Goal: Check status: Check status

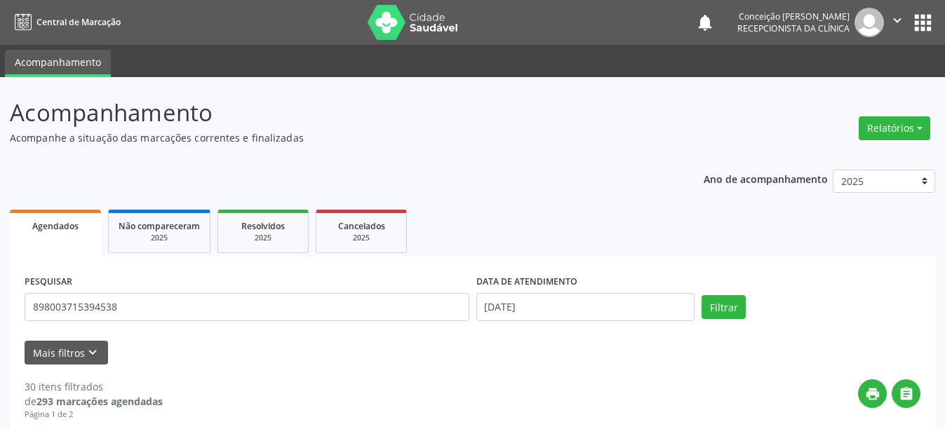
type input "898003715394538"
click at [702, 295] on button "Filtrar" at bounding box center [724, 307] width 44 height 24
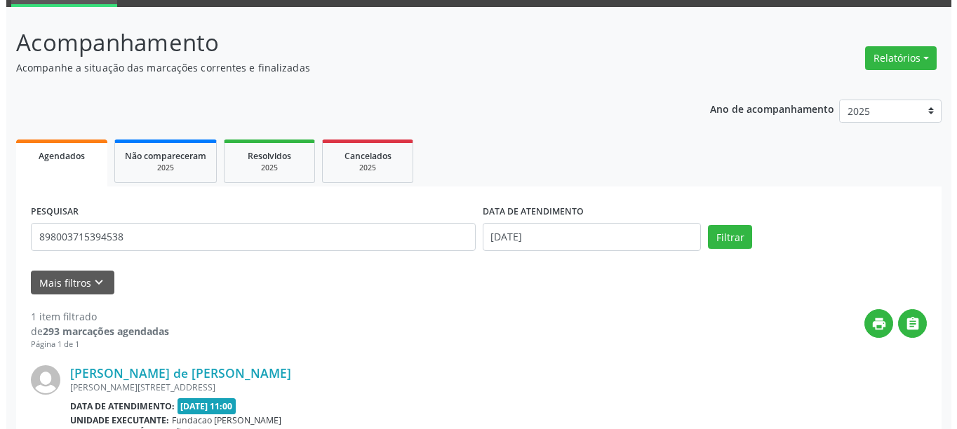
scroll to position [206, 0]
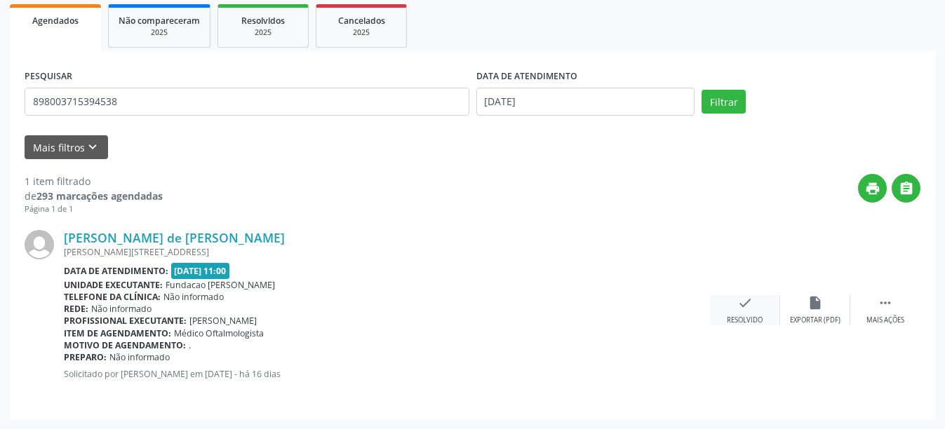
click at [752, 304] on icon "check" at bounding box center [745, 302] width 15 height 15
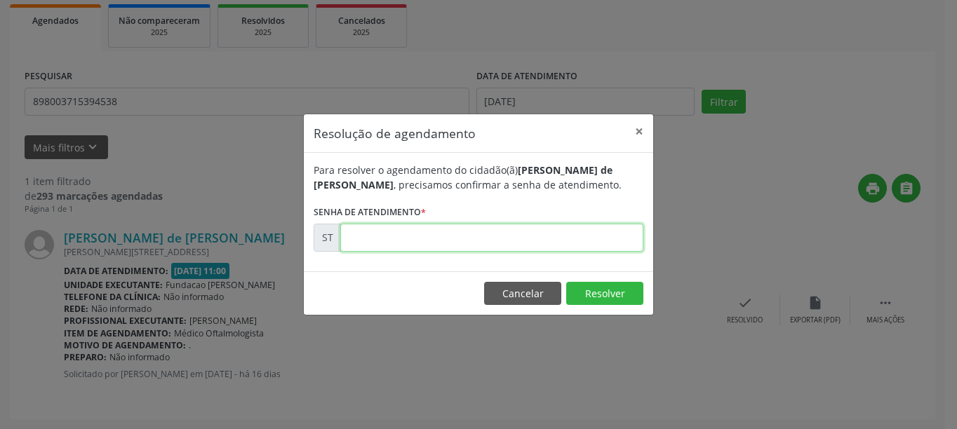
click at [590, 249] on input "text" at bounding box center [491, 238] width 303 height 28
type input "00017978"
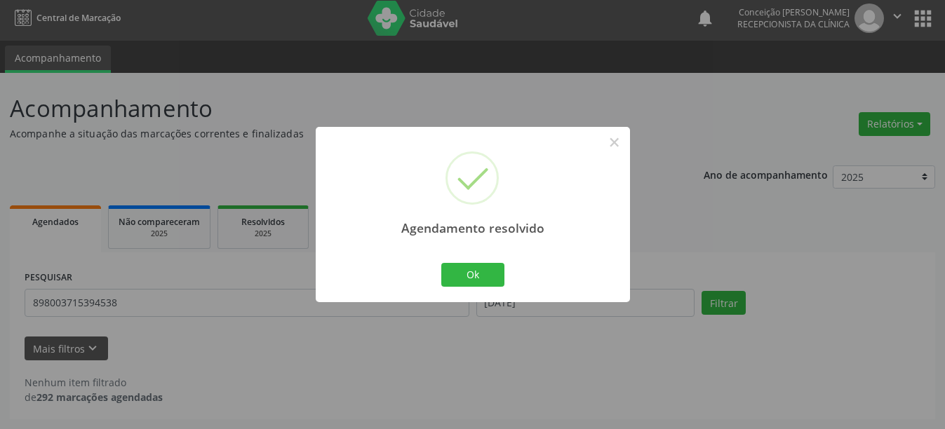
scroll to position [4, 0]
click at [491, 274] on button "Ok" at bounding box center [472, 275] width 63 height 24
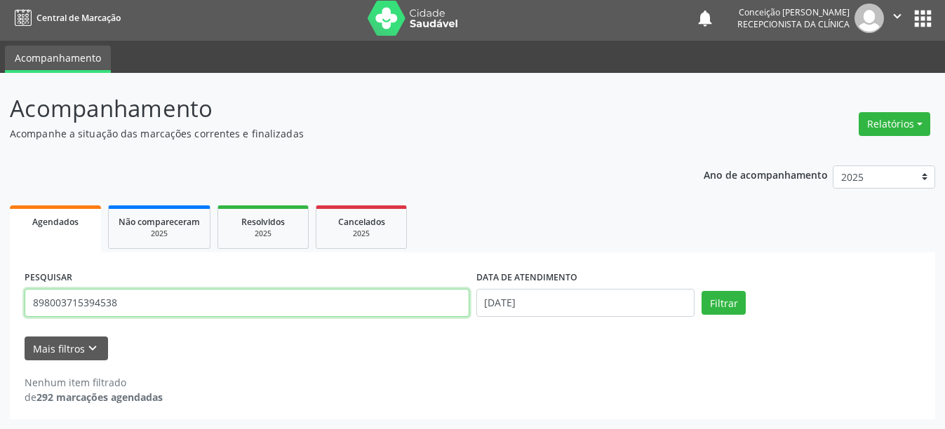
drag, startPoint x: 158, startPoint y: 294, endPoint x: 1, endPoint y: 294, distance: 156.5
click at [1, 294] on div "Acompanhamento Acompanhe a situação das marcações correntes e finalizadas Relat…" at bounding box center [472, 251] width 945 height 357
type input "704002375029663"
click at [702, 291] on button "Filtrar" at bounding box center [724, 303] width 44 height 24
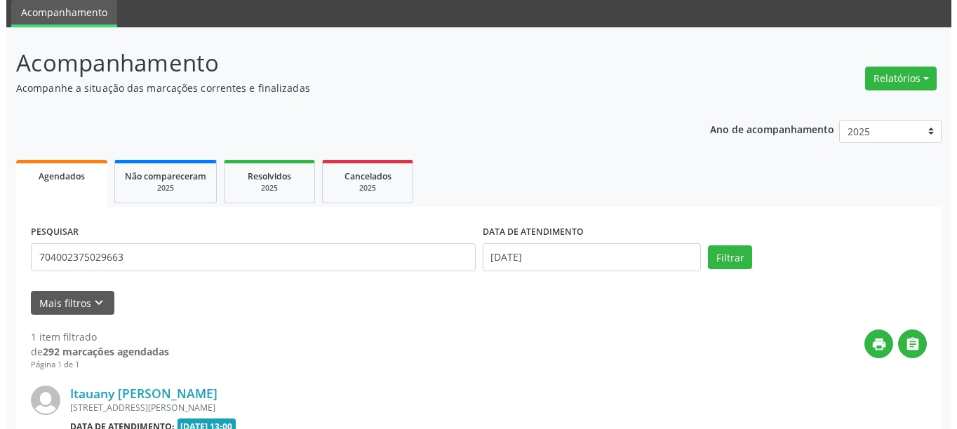
scroll to position [206, 0]
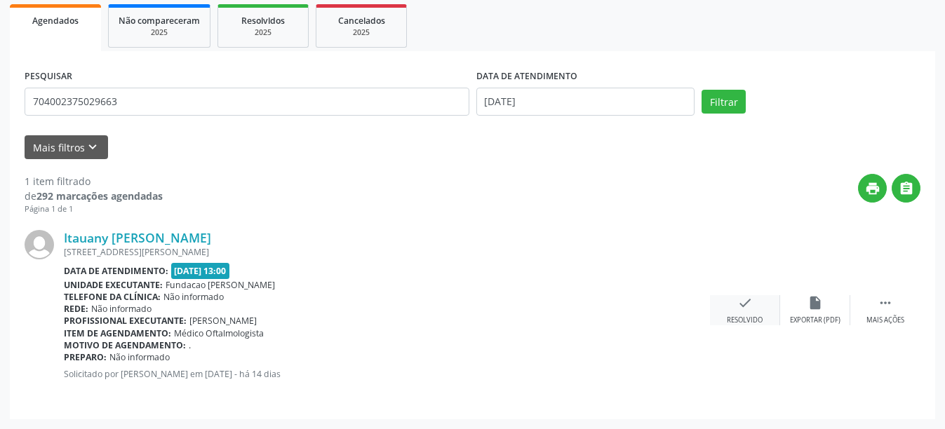
click at [735, 319] on div "Resolvido" at bounding box center [745, 321] width 36 height 10
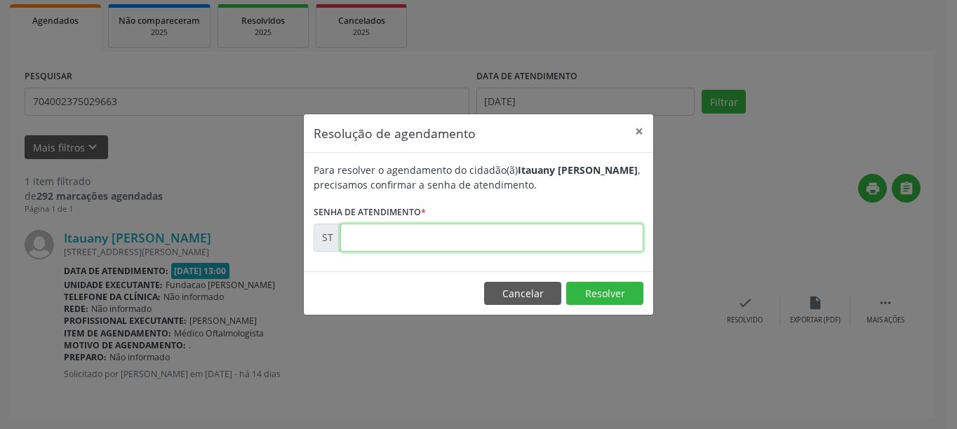
click at [461, 236] on input "text" at bounding box center [491, 238] width 303 height 28
type input "00019263"
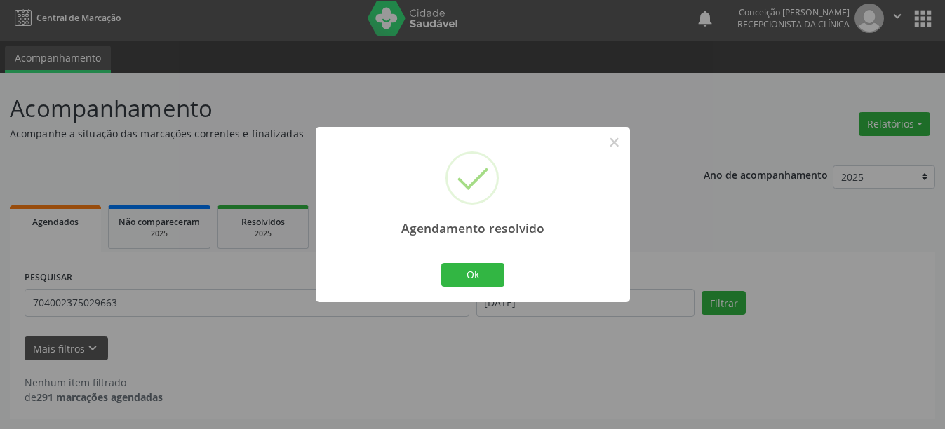
scroll to position [4, 0]
click at [461, 271] on button "Ok" at bounding box center [472, 275] width 63 height 24
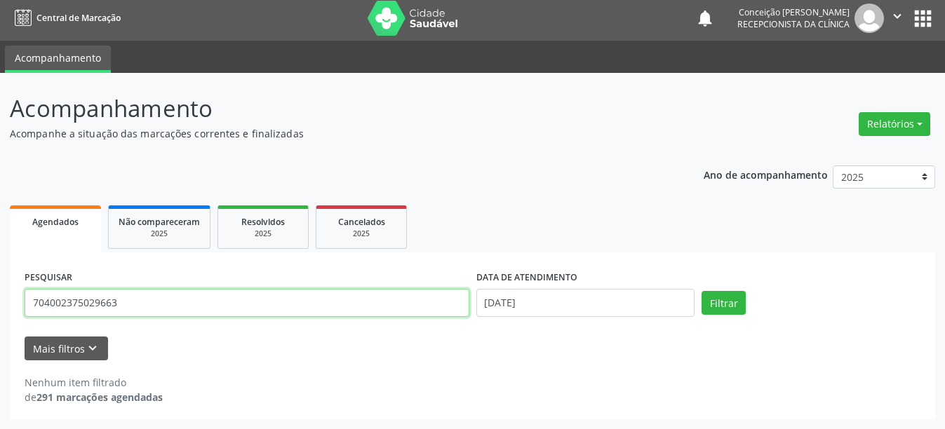
drag, startPoint x: 128, startPoint y: 305, endPoint x: 0, endPoint y: 305, distance: 128.4
click at [0, 305] on div "Acompanhamento Acompanhe a situação das marcações correntes e finalizadas Relat…" at bounding box center [472, 251] width 945 height 357
type input "898003410990927"
click at [702, 291] on button "Filtrar" at bounding box center [724, 303] width 44 height 24
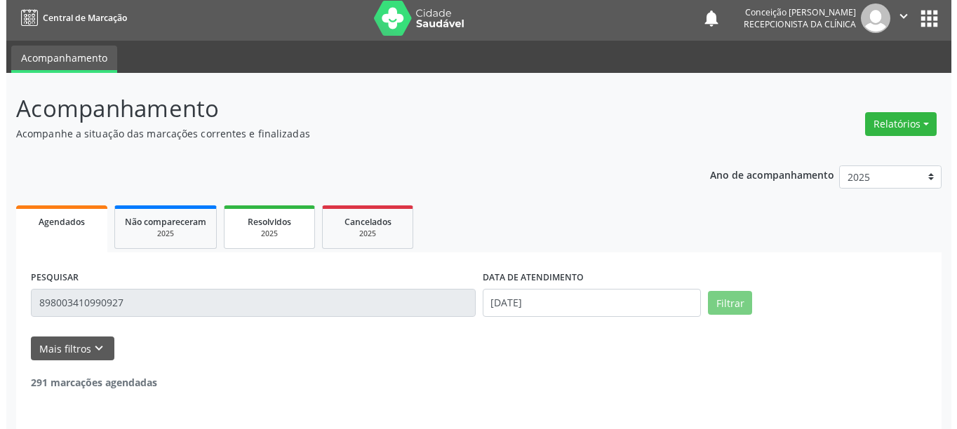
scroll to position [206, 0]
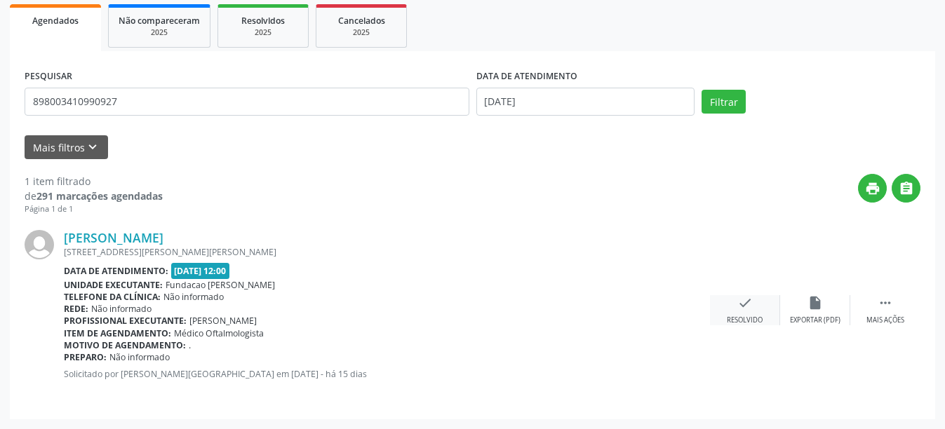
click at [740, 306] on icon "check" at bounding box center [745, 302] width 15 height 15
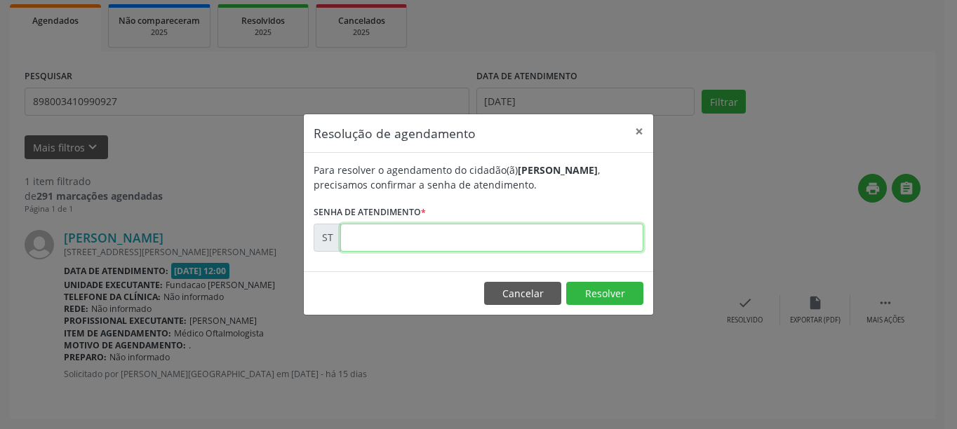
click at [445, 234] on input "text" at bounding box center [491, 238] width 303 height 28
type input "00018424"
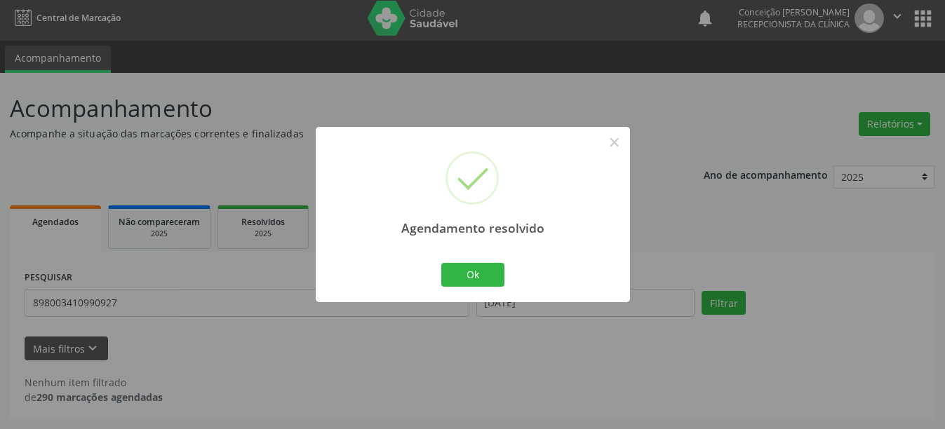
scroll to position [4, 0]
click at [484, 271] on button "Ok" at bounding box center [472, 275] width 63 height 24
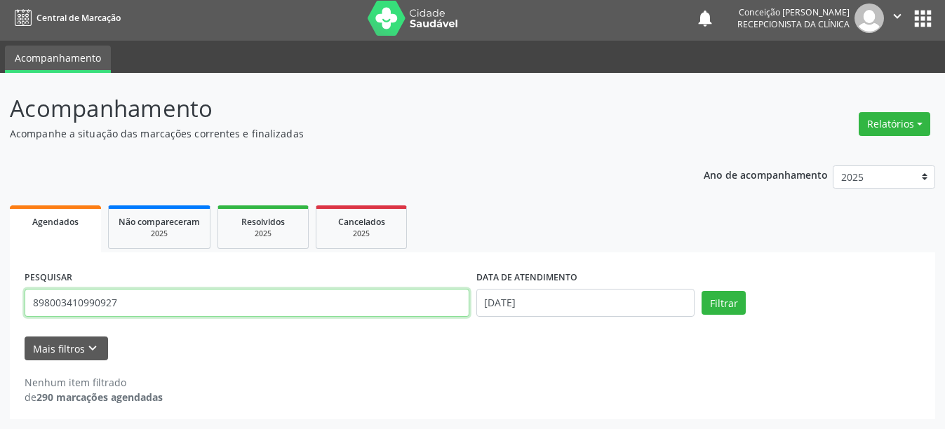
drag, startPoint x: 144, startPoint y: 302, endPoint x: 0, endPoint y: 303, distance: 143.9
click at [0, 303] on div "Acompanhamento Acompanhe a situação das marcações correntes e finalizadas Relat…" at bounding box center [472, 251] width 945 height 357
type input "161239634070007"
click at [702, 291] on button "Filtrar" at bounding box center [724, 303] width 44 height 24
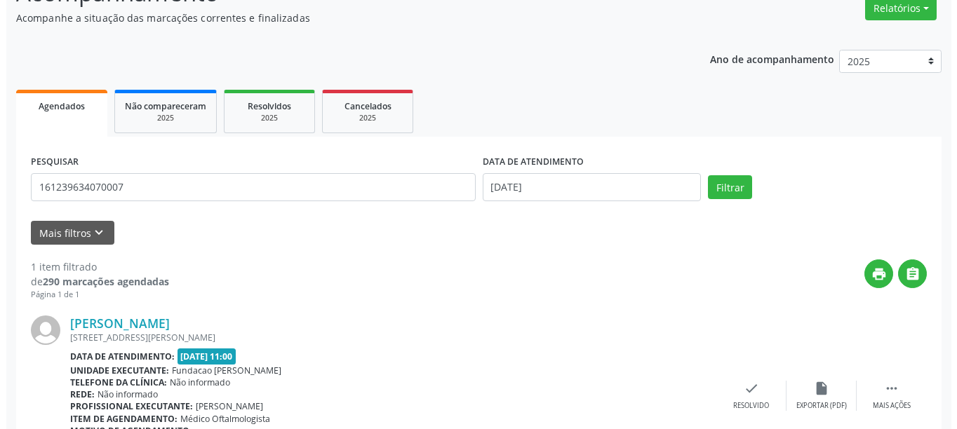
scroll to position [206, 0]
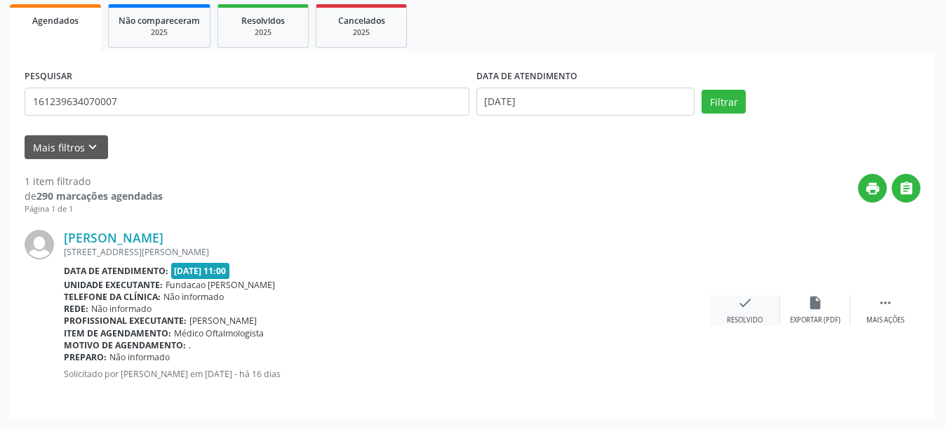
click at [739, 310] on icon "check" at bounding box center [745, 302] width 15 height 15
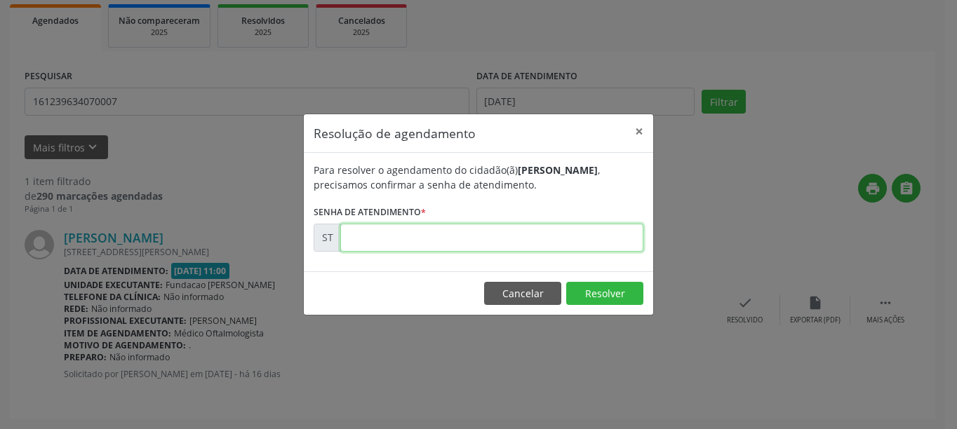
click at [470, 247] on input "text" at bounding box center [491, 238] width 303 height 28
type input "00017698"
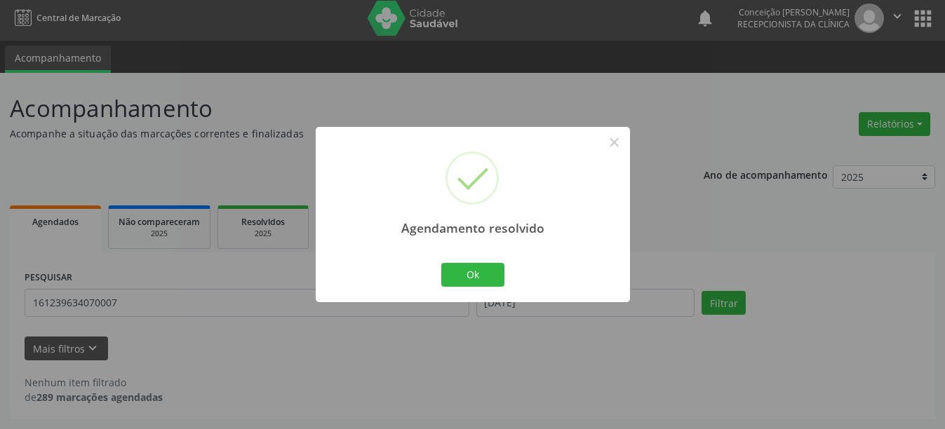
scroll to position [4, 0]
click at [487, 272] on button "Ok" at bounding box center [472, 275] width 63 height 24
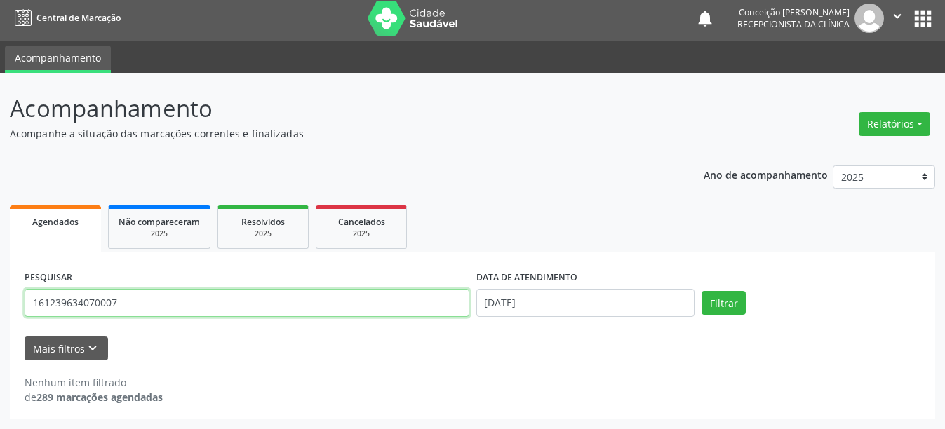
drag, startPoint x: 129, startPoint y: 313, endPoint x: 0, endPoint y: 287, distance: 131.7
click at [0, 287] on div "Acompanhamento Acompanhe a situação das marcações correntes e finalizadas Relat…" at bounding box center [472, 251] width 945 height 357
type input "898004061613547"
click at [702, 291] on button "Filtrar" at bounding box center [724, 303] width 44 height 24
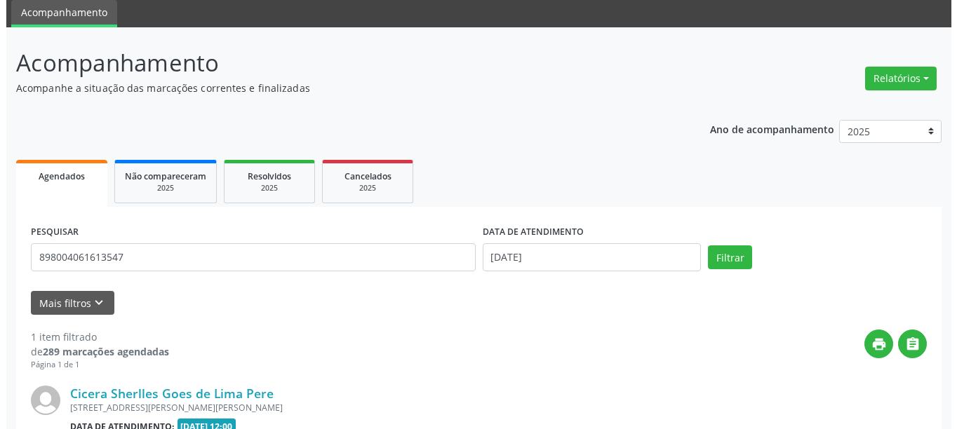
scroll to position [190, 0]
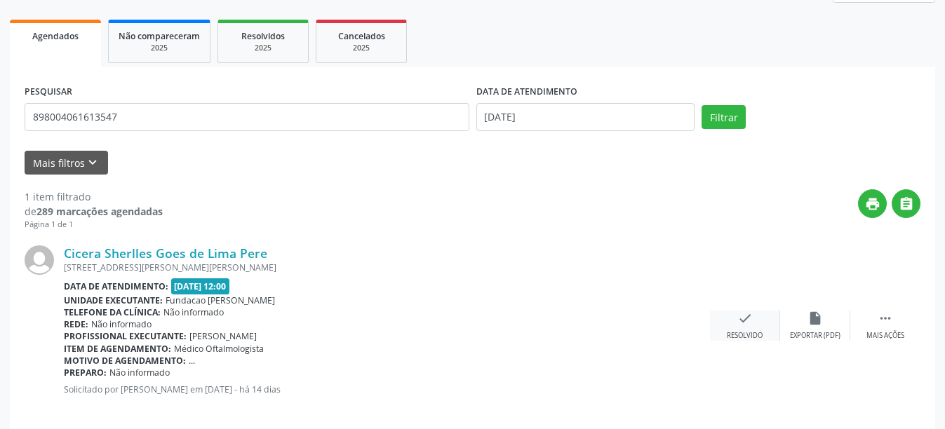
click at [736, 321] on div "check Resolvido" at bounding box center [745, 326] width 70 height 30
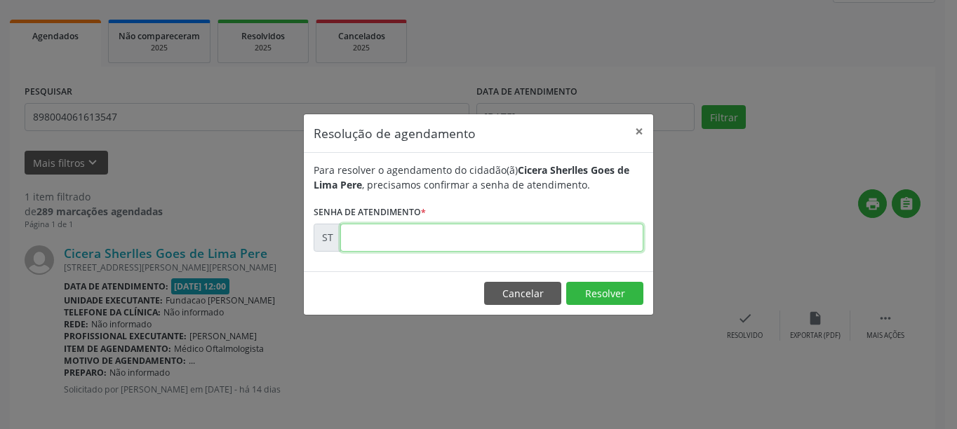
click at [456, 240] on input "text" at bounding box center [491, 238] width 303 height 28
type input "00019216"
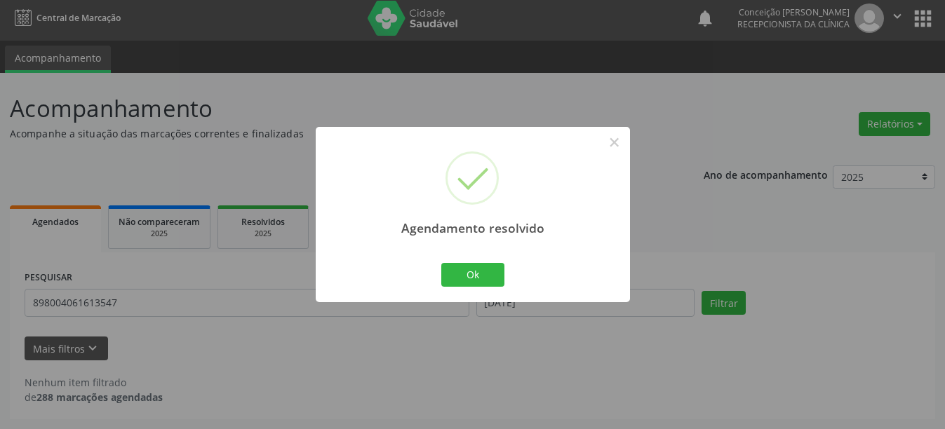
scroll to position [4, 0]
click at [484, 274] on button "Ok" at bounding box center [472, 275] width 63 height 24
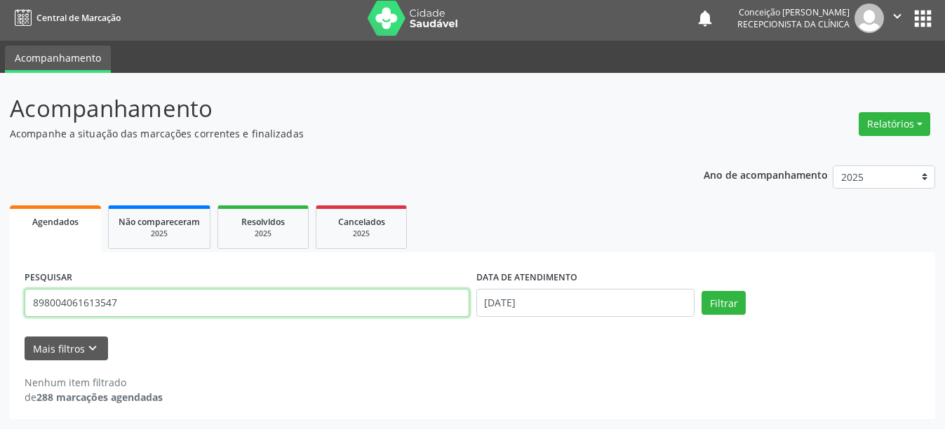
drag, startPoint x: 140, startPoint y: 302, endPoint x: 0, endPoint y: 326, distance: 142.5
click at [0, 326] on div "Acompanhamento Acompanhe a situação das marcações correntes e finalizadas Relat…" at bounding box center [472, 251] width 945 height 357
type input "898002997332038"
click at [702, 291] on button "Filtrar" at bounding box center [724, 303] width 44 height 24
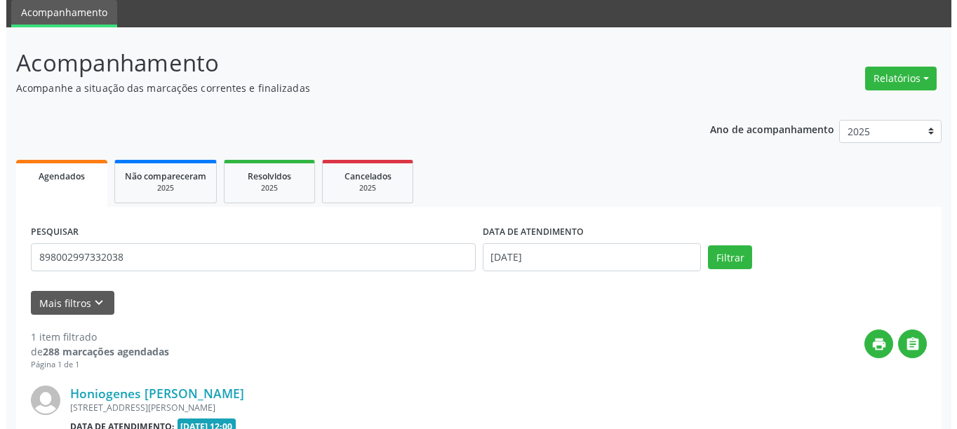
scroll to position [206, 0]
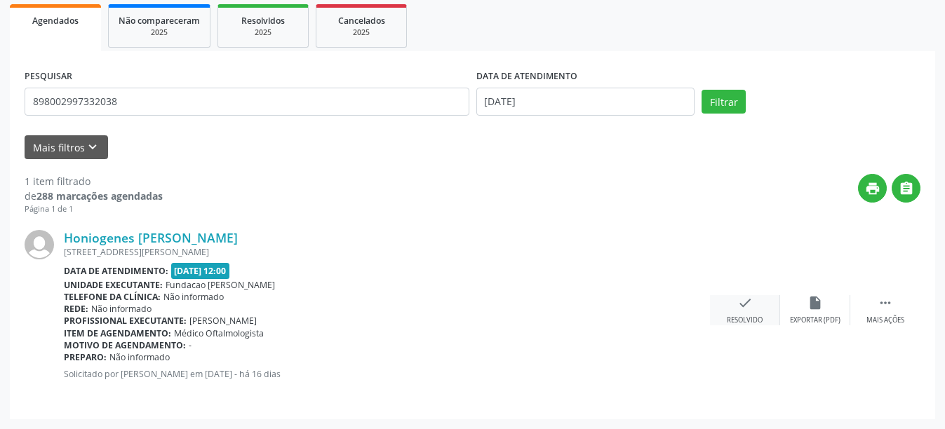
click at [727, 316] on div "Resolvido" at bounding box center [745, 321] width 36 height 10
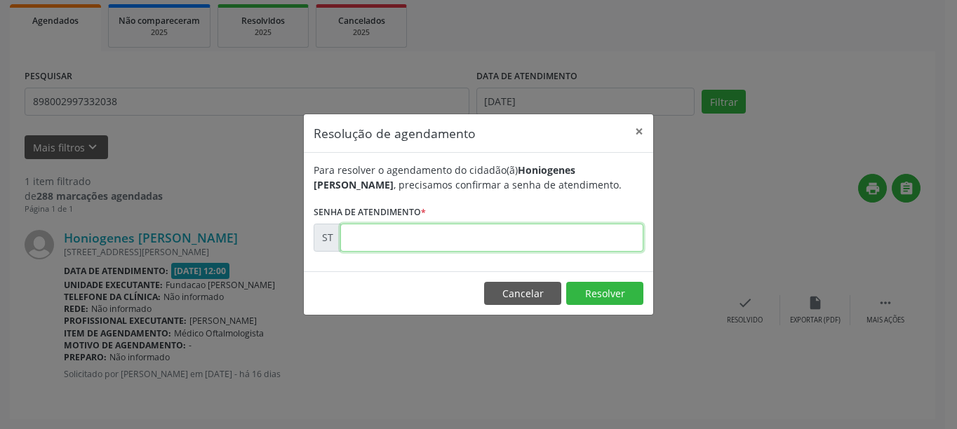
click at [404, 234] on input "text" at bounding box center [491, 238] width 303 height 28
type input "00018133"
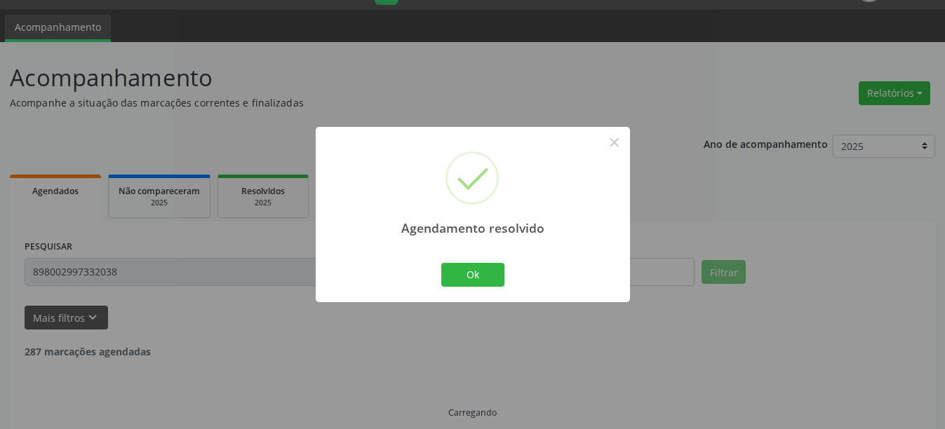
scroll to position [4, 0]
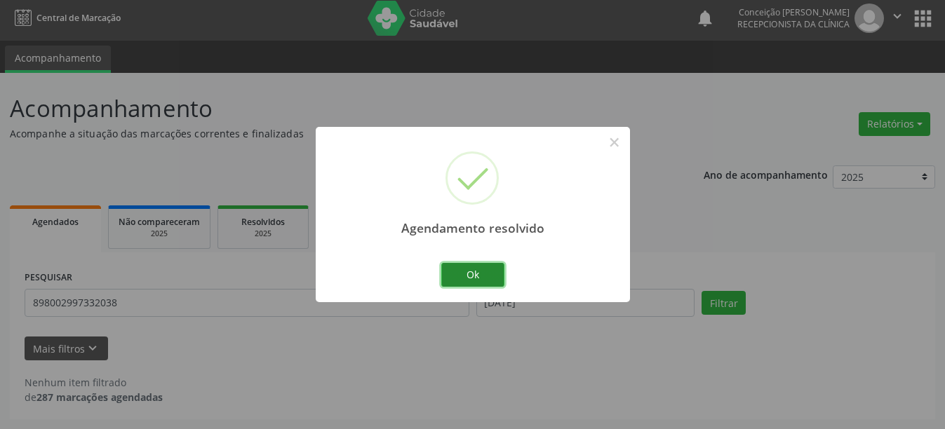
click at [462, 277] on button "Ok" at bounding box center [472, 275] width 63 height 24
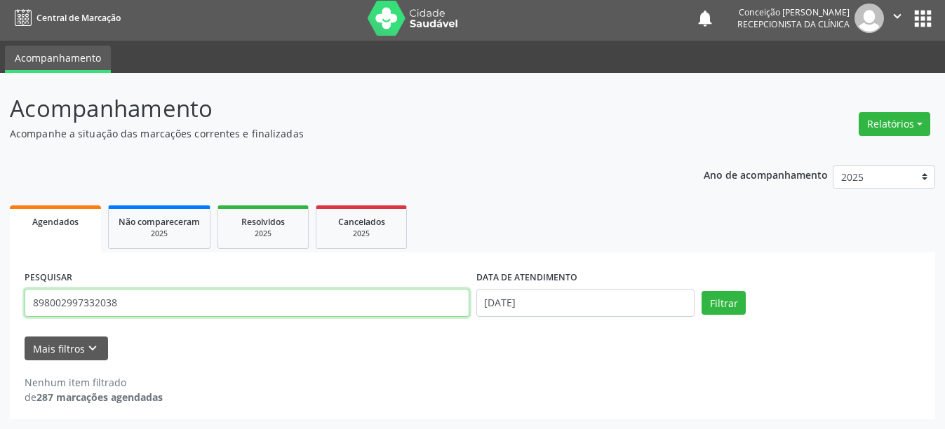
drag, startPoint x: 161, startPoint y: 302, endPoint x: 0, endPoint y: 307, distance: 161.5
click at [0, 307] on div "Acompanhamento Acompanhe a situação das marcações correntes e finalizadas Relat…" at bounding box center [472, 251] width 945 height 357
type input "701002861402590"
click at [702, 291] on button "Filtrar" at bounding box center [724, 303] width 44 height 24
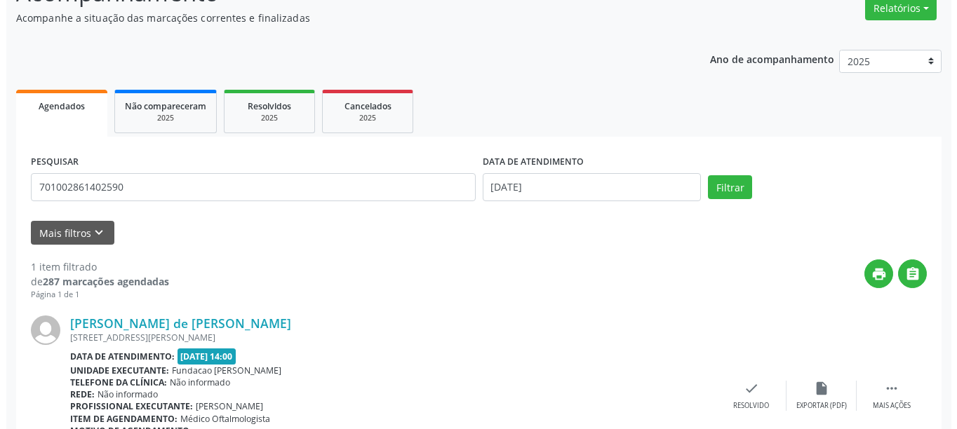
scroll to position [206, 0]
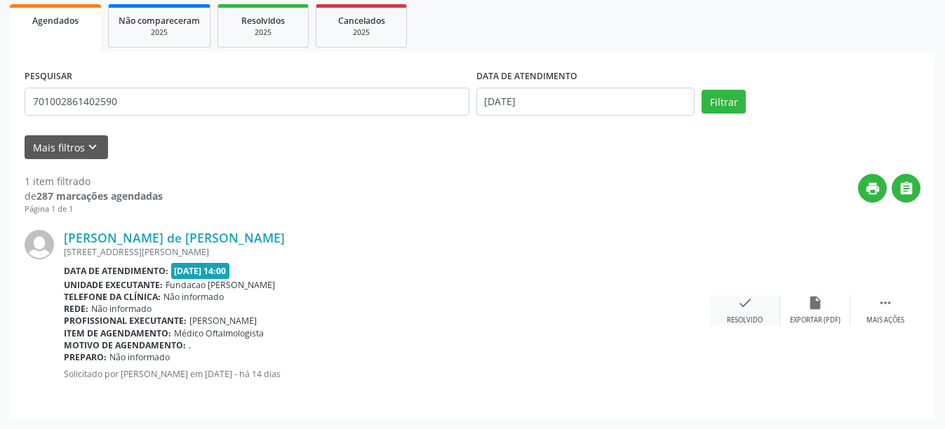
click at [741, 312] on div "check Resolvido" at bounding box center [745, 310] width 70 height 30
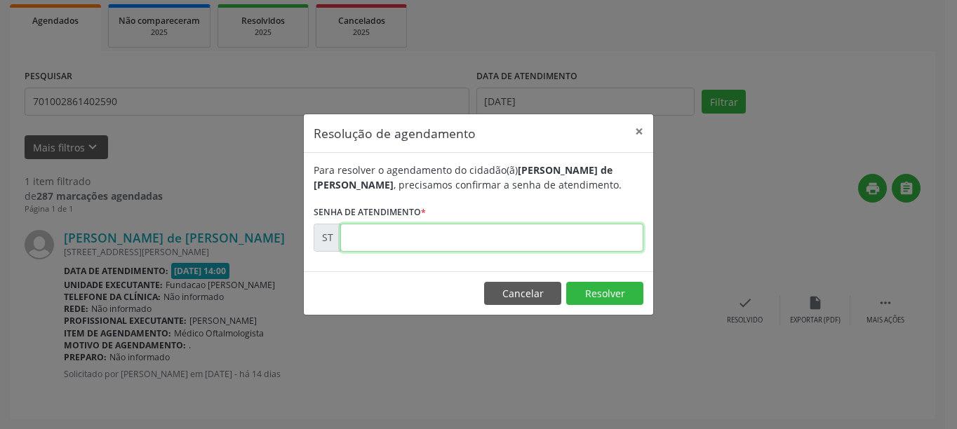
click at [434, 237] on input "text" at bounding box center [491, 238] width 303 height 28
type input "00019400"
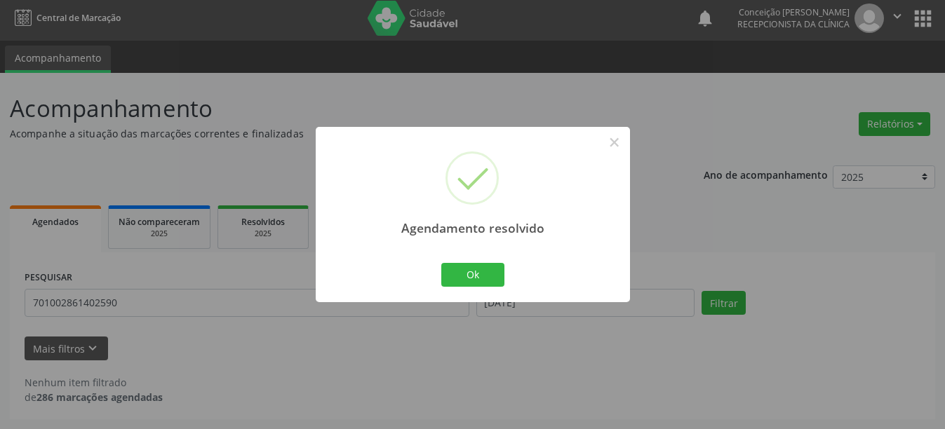
scroll to position [4, 0]
click at [490, 276] on button "Ok" at bounding box center [472, 275] width 63 height 24
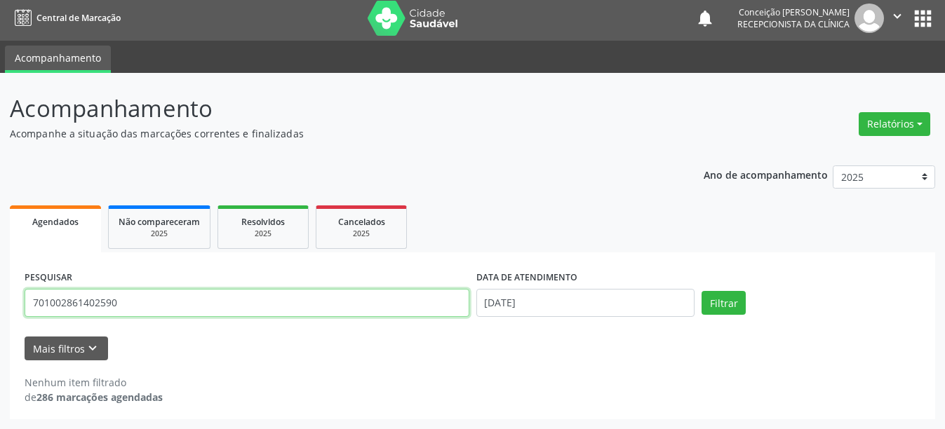
drag, startPoint x: 139, startPoint y: 307, endPoint x: 0, endPoint y: 321, distance: 139.7
click at [0, 321] on div "Acompanhamento Acompanhe a situação das marcações correntes e finalizadas Relat…" at bounding box center [472, 251] width 945 height 357
type input "701409676915334"
click at [702, 291] on button "Filtrar" at bounding box center [724, 303] width 44 height 24
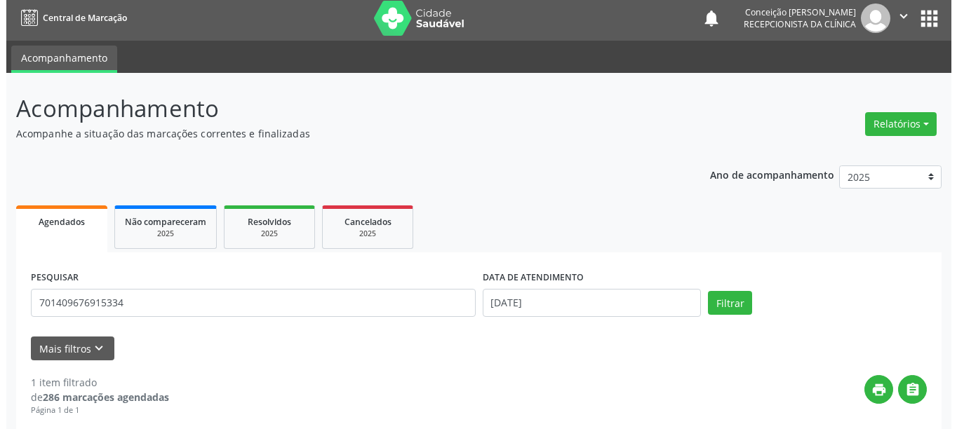
scroll to position [206, 0]
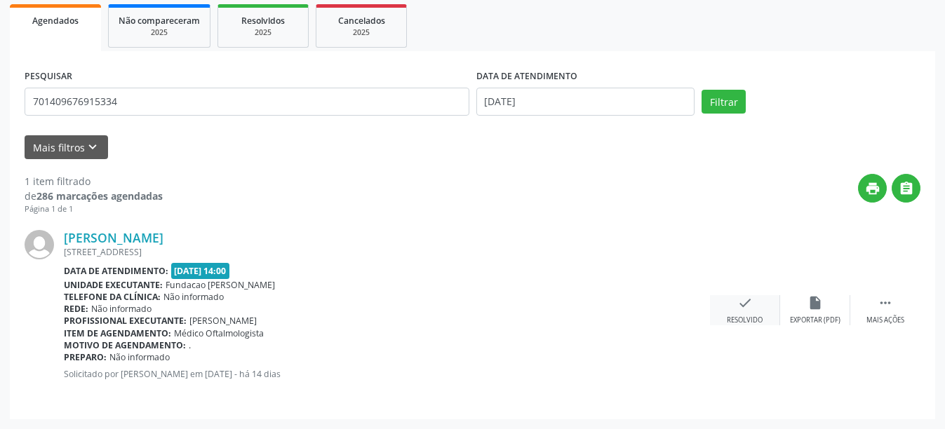
click at [745, 312] on div "check Resolvido" at bounding box center [745, 310] width 70 height 30
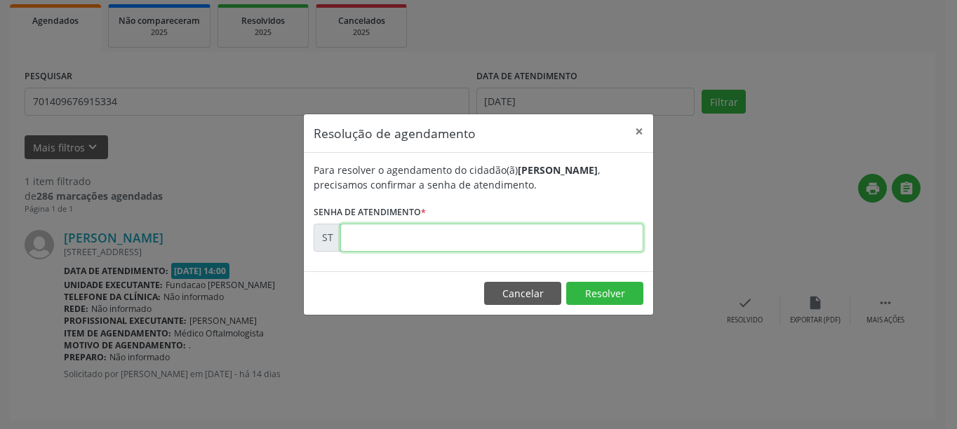
click at [454, 232] on input "text" at bounding box center [491, 238] width 303 height 28
type input "00019349"
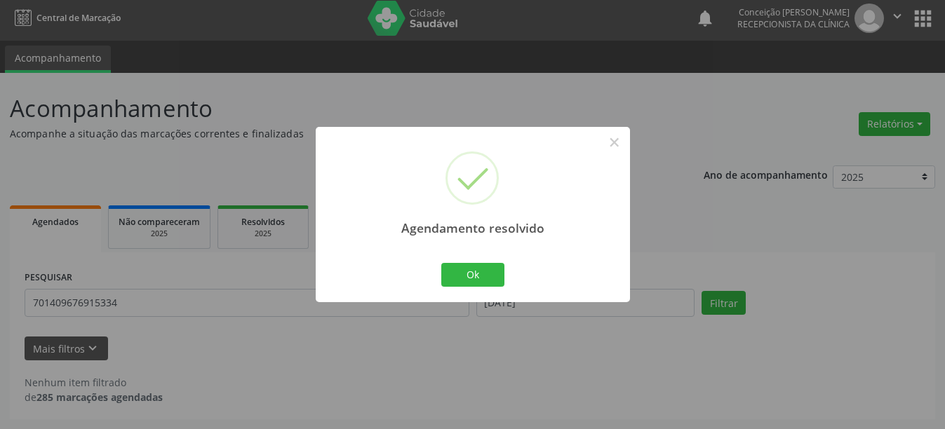
scroll to position [4, 0]
click at [494, 281] on button "Ok" at bounding box center [472, 275] width 63 height 24
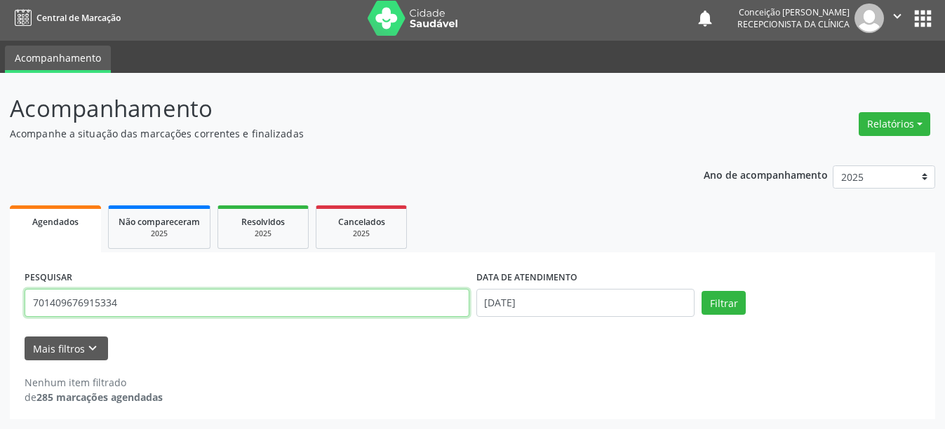
drag, startPoint x: 161, startPoint y: 317, endPoint x: 0, endPoint y: 274, distance: 166.8
click at [0, 274] on div "Acompanhamento Acompanhe a situação das marcações correntes e finalizadas Relat…" at bounding box center [472, 251] width 945 height 357
type input "700600928044466"
click at [702, 291] on button "Filtrar" at bounding box center [724, 303] width 44 height 24
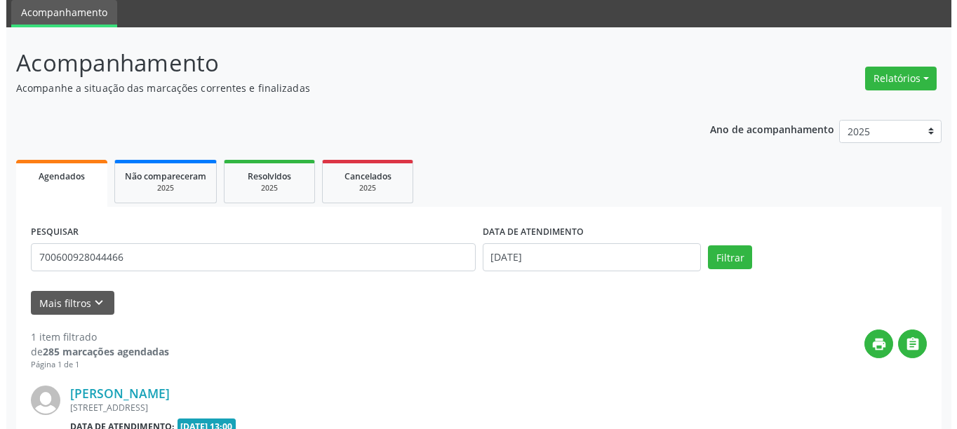
scroll to position [206, 0]
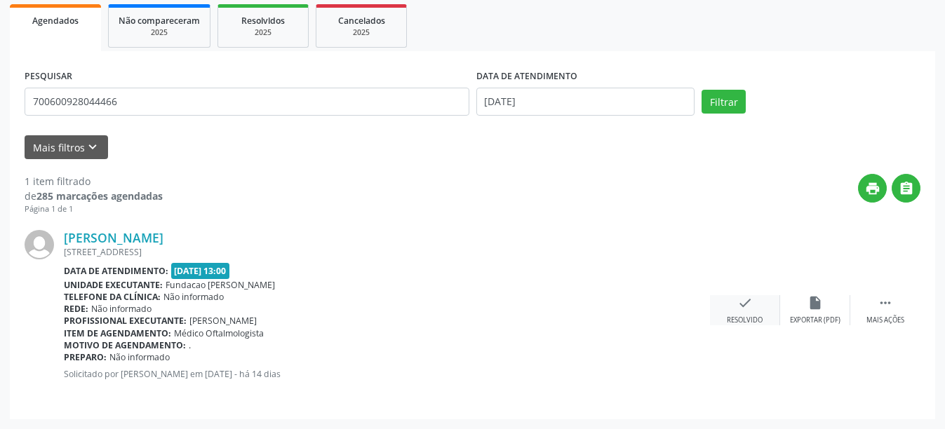
click at [740, 311] on div "check Resolvido" at bounding box center [745, 310] width 70 height 30
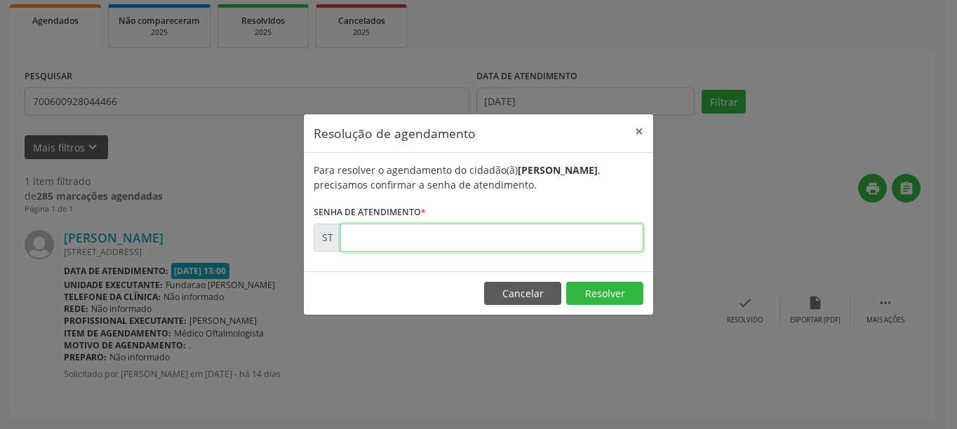
click at [507, 242] on input "text" at bounding box center [491, 238] width 303 height 28
type input "00019340"
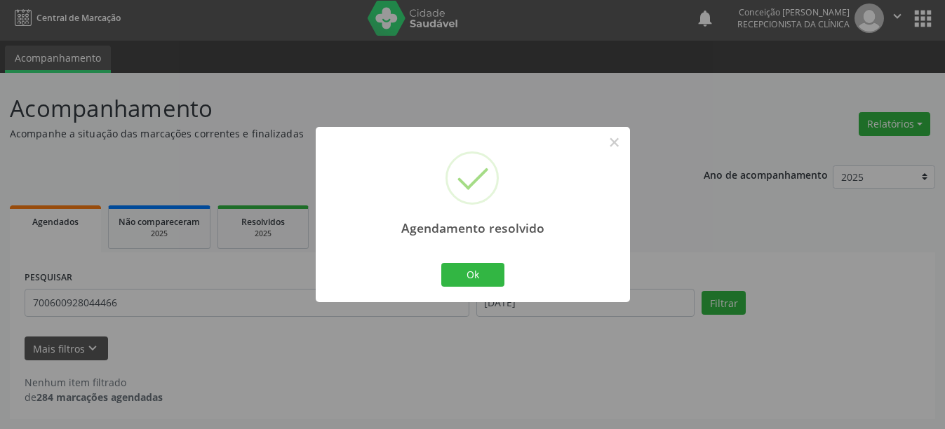
scroll to position [4, 0]
click at [488, 275] on button "Ok" at bounding box center [472, 275] width 63 height 24
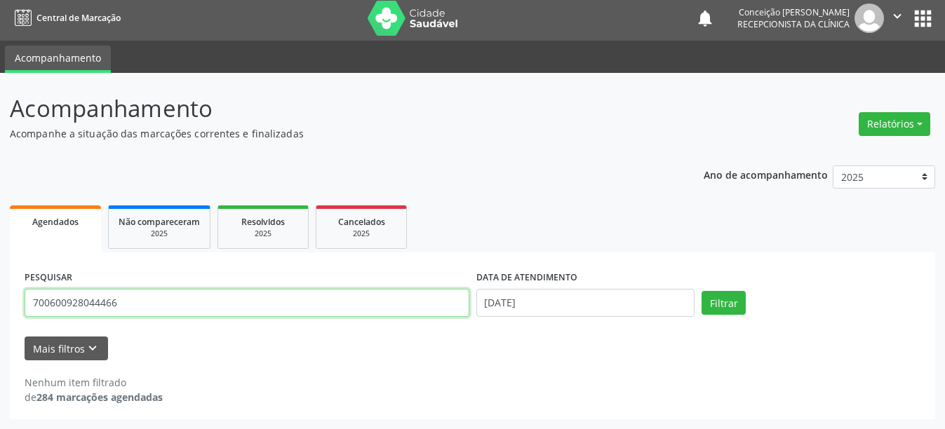
drag, startPoint x: 159, startPoint y: 299, endPoint x: 0, endPoint y: 295, distance: 159.4
click at [0, 295] on div "Acompanhamento Acompanhe a situação das marcações correntes e finalizadas Relat…" at bounding box center [472, 251] width 945 height 357
type input "70900782583"
click at [702, 291] on button "Filtrar" at bounding box center [724, 303] width 44 height 24
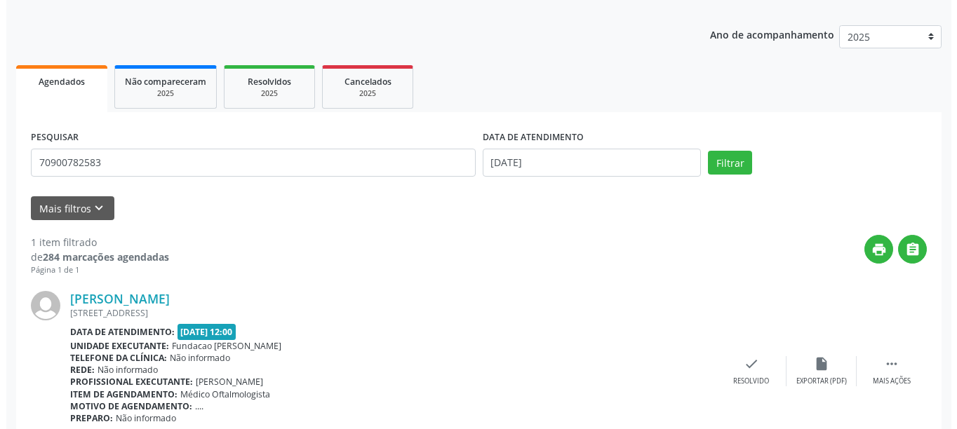
scroll to position [206, 0]
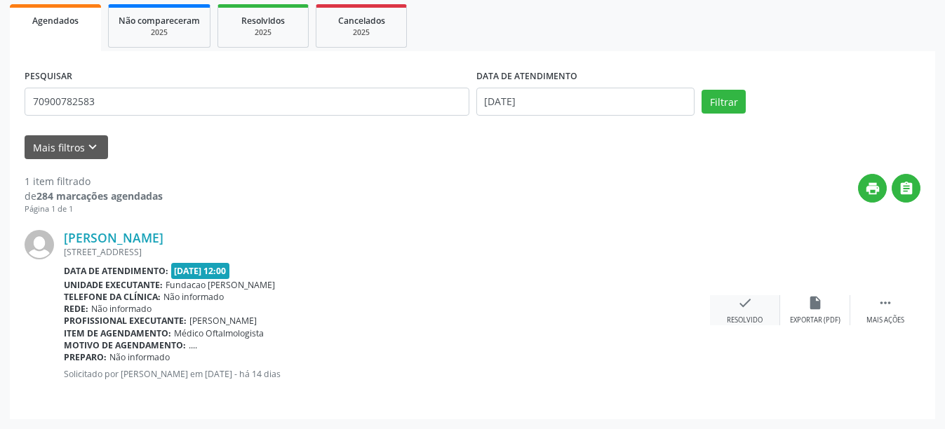
click at [750, 309] on icon "check" at bounding box center [745, 302] width 15 height 15
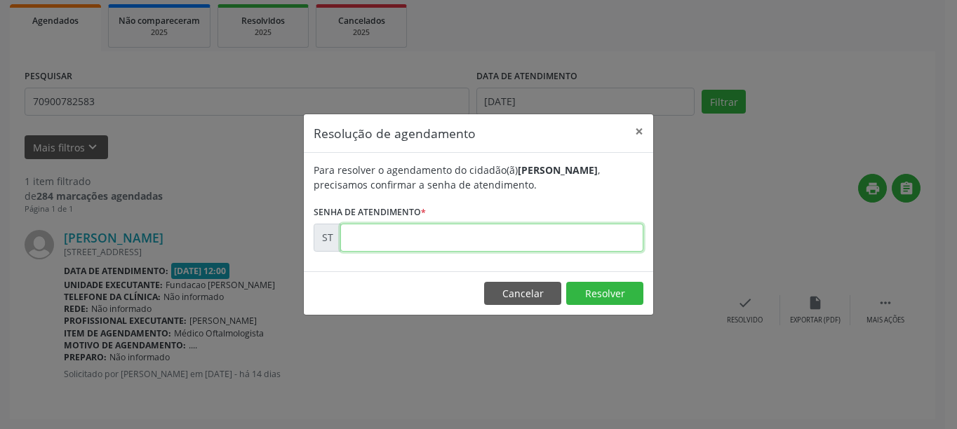
click at [401, 242] on input "text" at bounding box center [491, 238] width 303 height 28
type input "00019191"
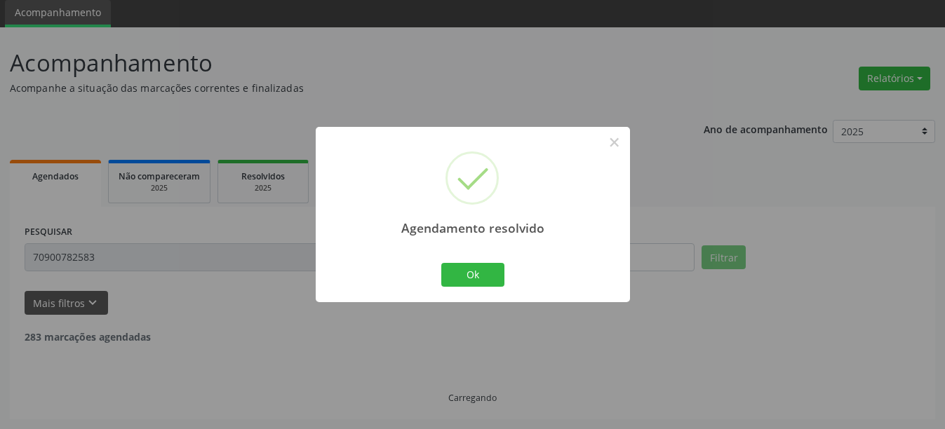
scroll to position [4, 0]
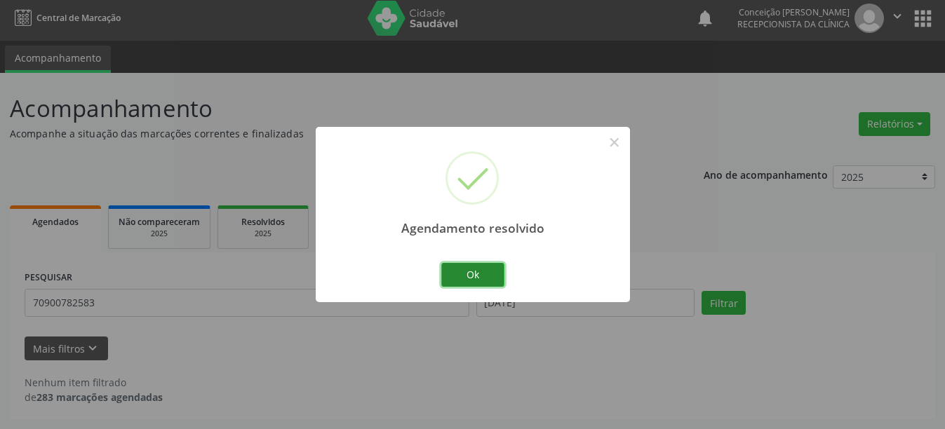
click at [465, 285] on button "Ok" at bounding box center [472, 275] width 63 height 24
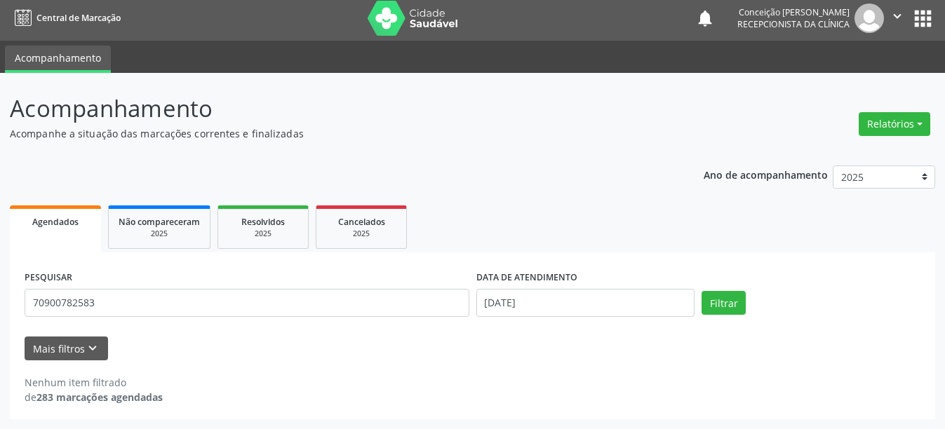
drag, startPoint x: 178, startPoint y: 322, endPoint x: 0, endPoint y: 317, distance: 177.6
click at [0, 317] on div "Acompanhamento Acompanhe a situação das marcações correntes e finalizadas Relat…" at bounding box center [472, 251] width 945 height 357
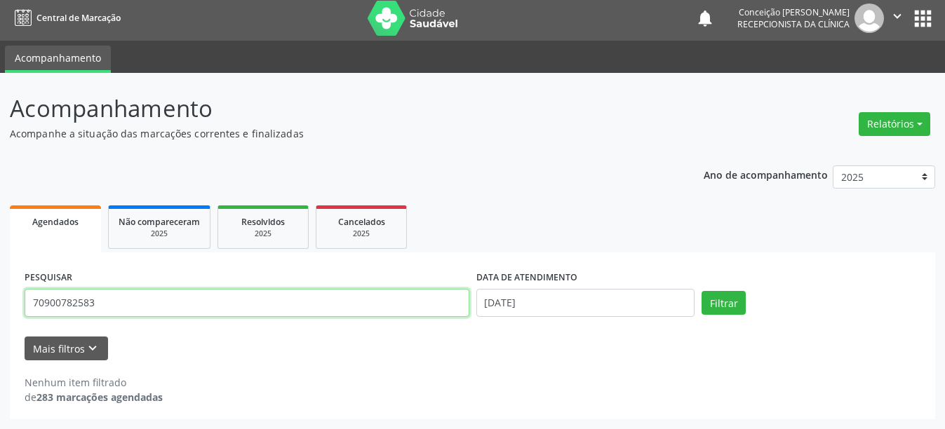
drag, startPoint x: 102, startPoint y: 309, endPoint x: 0, endPoint y: 303, distance: 102.6
click at [0, 303] on div "Acompanhamento Acompanhe a situação das marcações correntes e finalizadas Relat…" at bounding box center [472, 251] width 945 height 357
type input "702409582817027"
click at [702, 291] on button "Filtrar" at bounding box center [724, 303] width 44 height 24
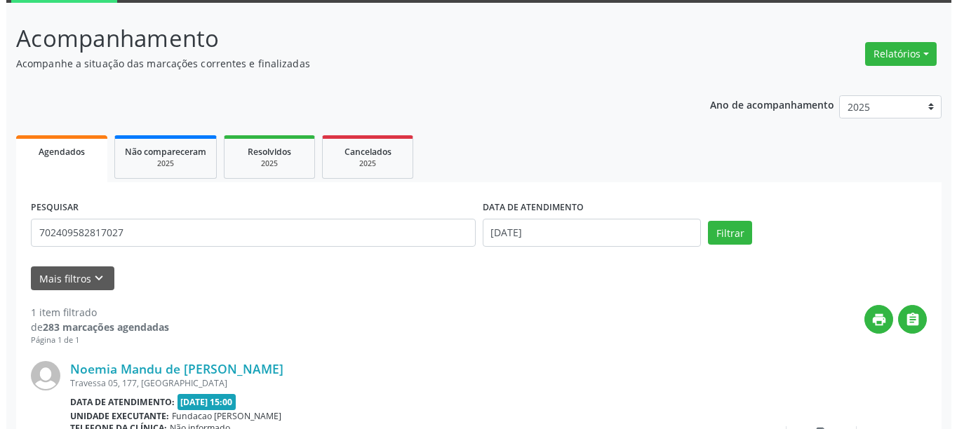
scroll to position [206, 0]
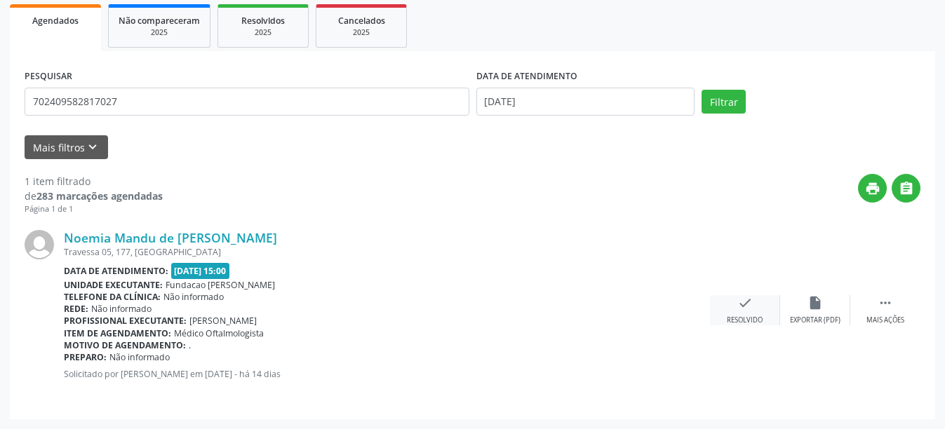
click at [737, 319] on div "Resolvido" at bounding box center [745, 321] width 36 height 10
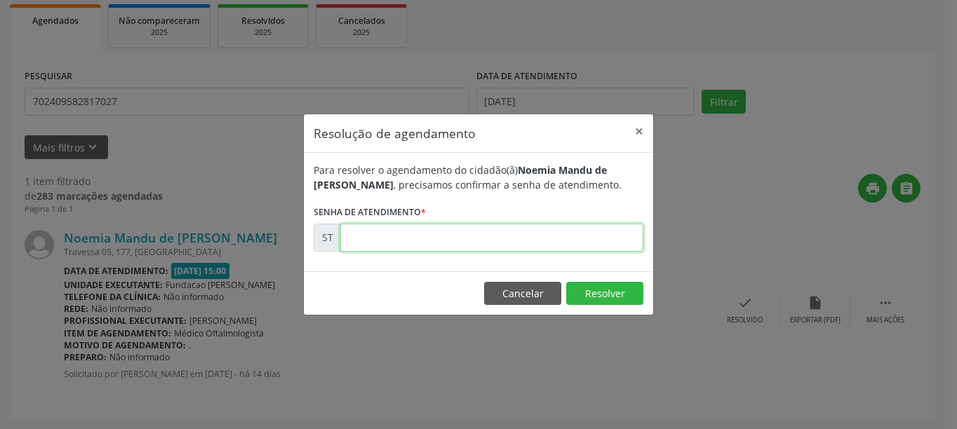
click at [405, 237] on input "text" at bounding box center [491, 238] width 303 height 28
type input "00019356"
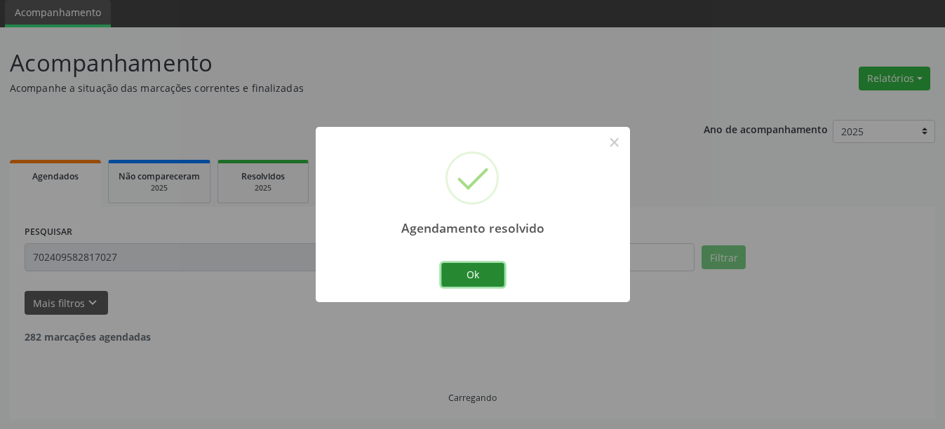
click at [478, 274] on button "Ok" at bounding box center [472, 275] width 63 height 24
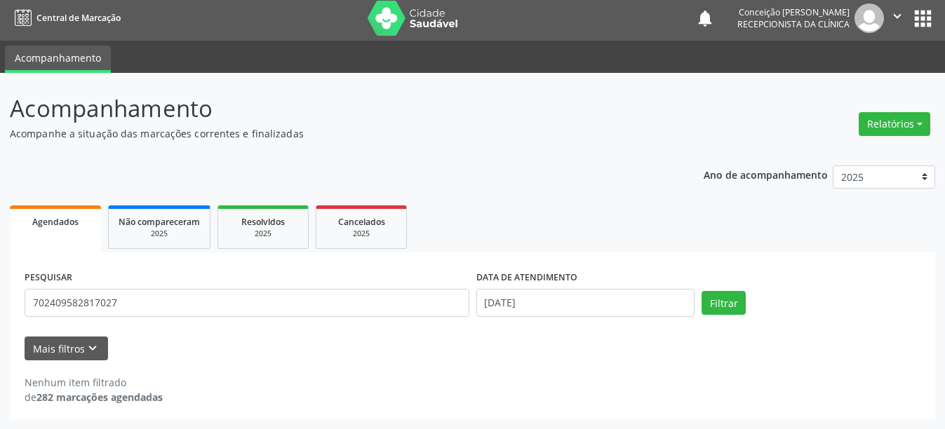
scroll to position [4, 0]
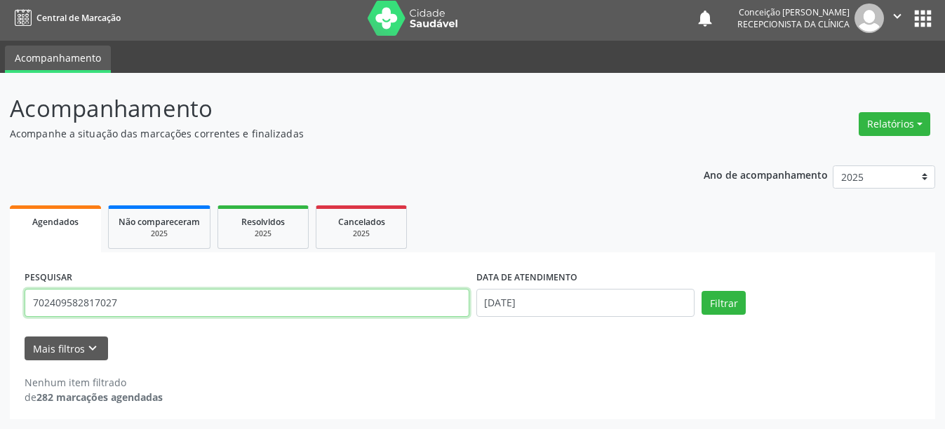
drag, startPoint x: 140, startPoint y: 306, endPoint x: 0, endPoint y: 291, distance: 140.5
click at [0, 291] on div "Acompanhamento Acompanhe a situação das marcações correntes e finalizadas Relat…" at bounding box center [472, 251] width 945 height 357
type input "700008377692206"
click at [702, 291] on button "Filtrar" at bounding box center [724, 303] width 44 height 24
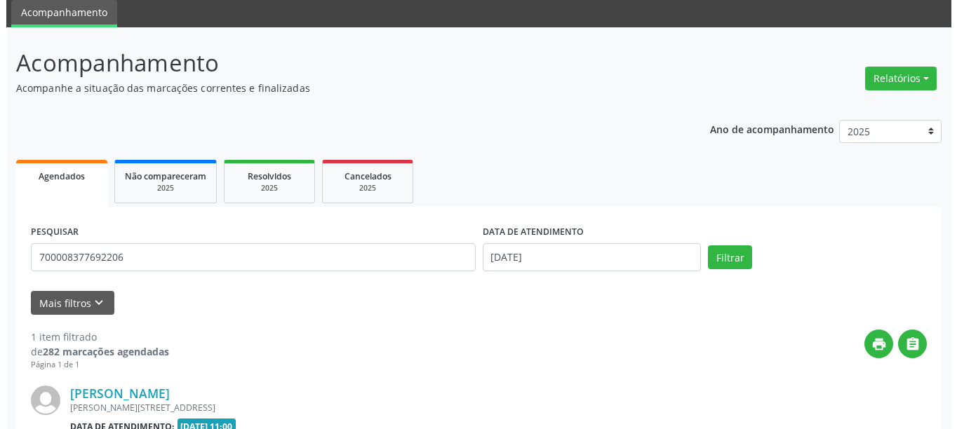
scroll to position [190, 0]
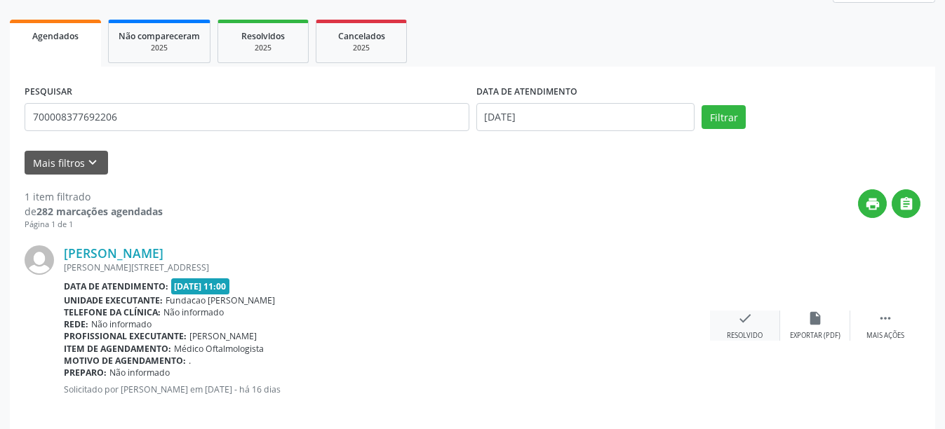
click at [755, 325] on div "check Resolvido" at bounding box center [745, 326] width 70 height 30
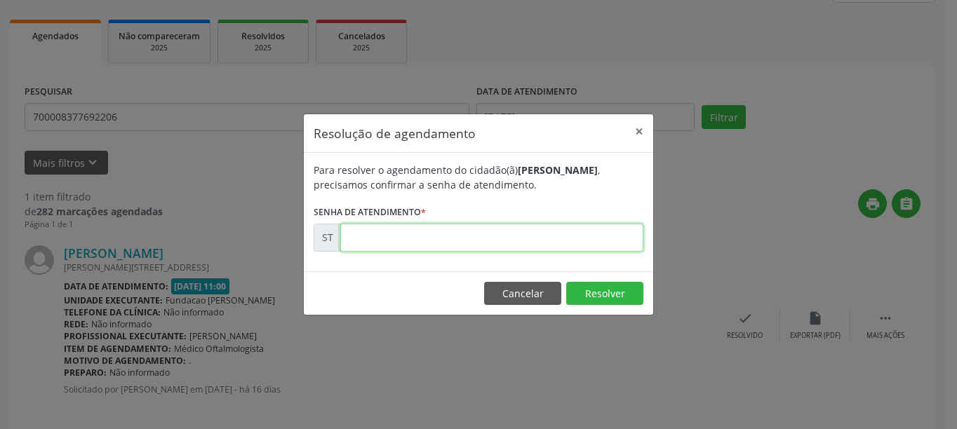
click at [500, 228] on input "text" at bounding box center [491, 238] width 303 height 28
type input "00017714"
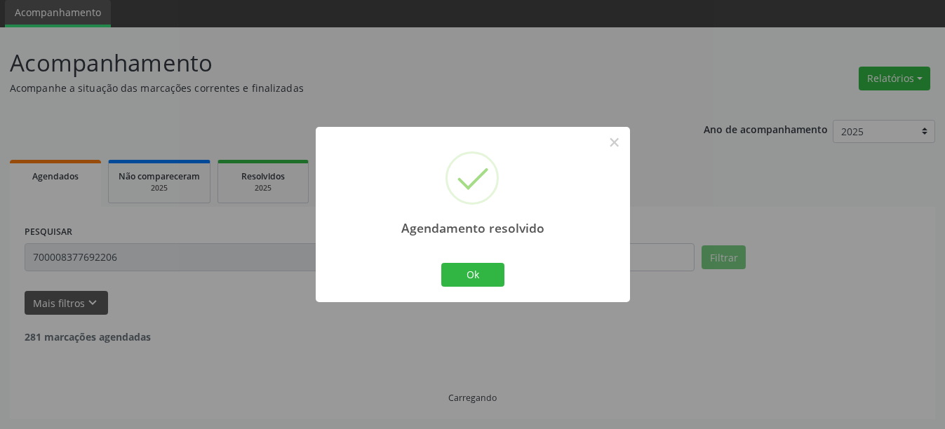
scroll to position [4, 0]
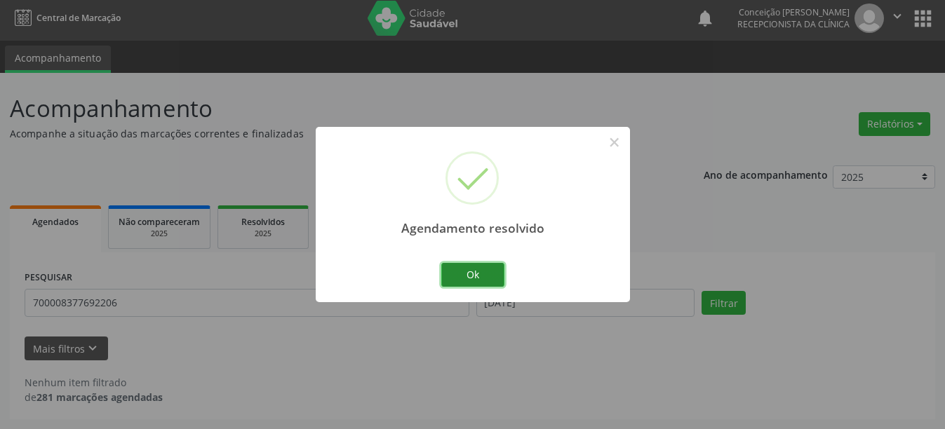
click at [483, 278] on button "Ok" at bounding box center [472, 275] width 63 height 24
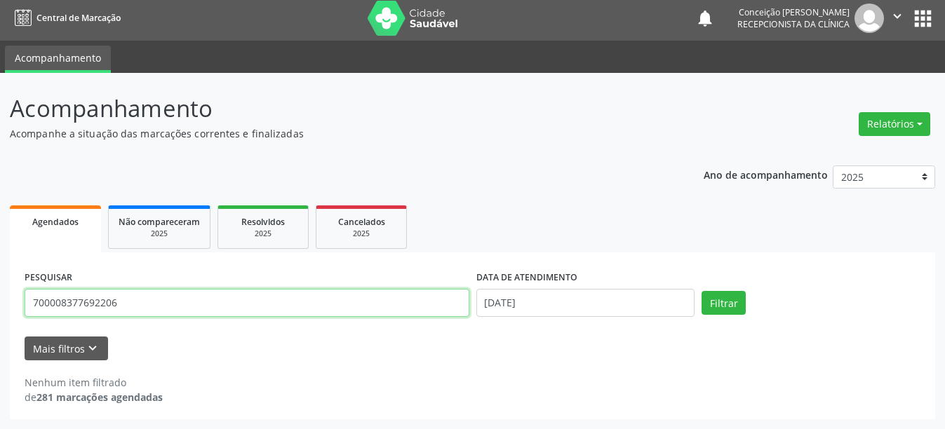
drag, startPoint x: 191, startPoint y: 316, endPoint x: 4, endPoint y: 309, distance: 186.8
click at [4, 309] on div "Acompanhamento Acompanhe a situação das marcações correntes e finalizadas Relat…" at bounding box center [472, 251] width 945 height 357
type input "702904580940574"
click at [702, 291] on button "Filtrar" at bounding box center [724, 303] width 44 height 24
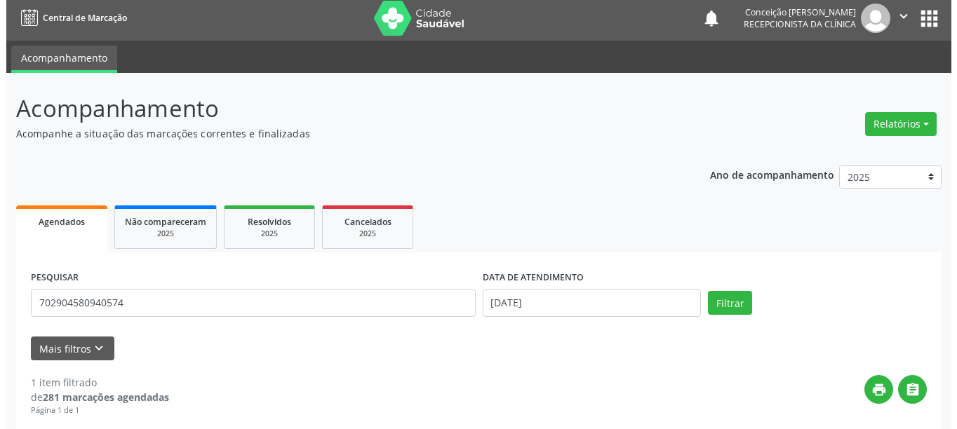
scroll to position [206, 0]
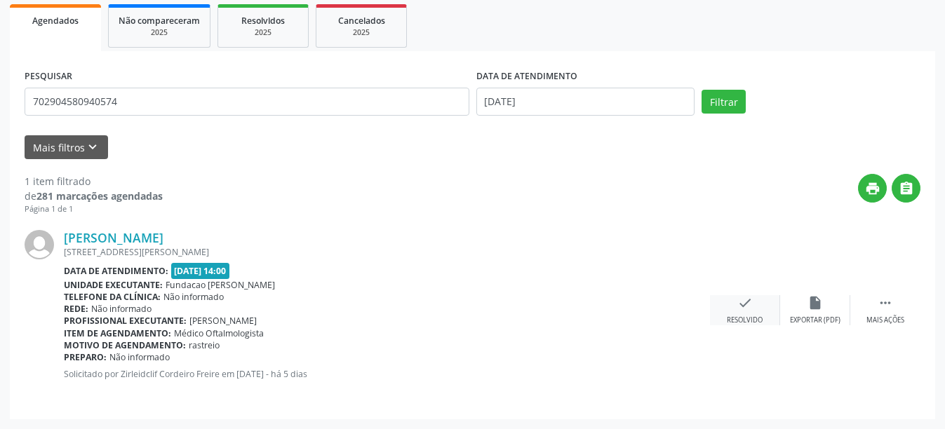
click at [738, 305] on icon "check" at bounding box center [745, 302] width 15 height 15
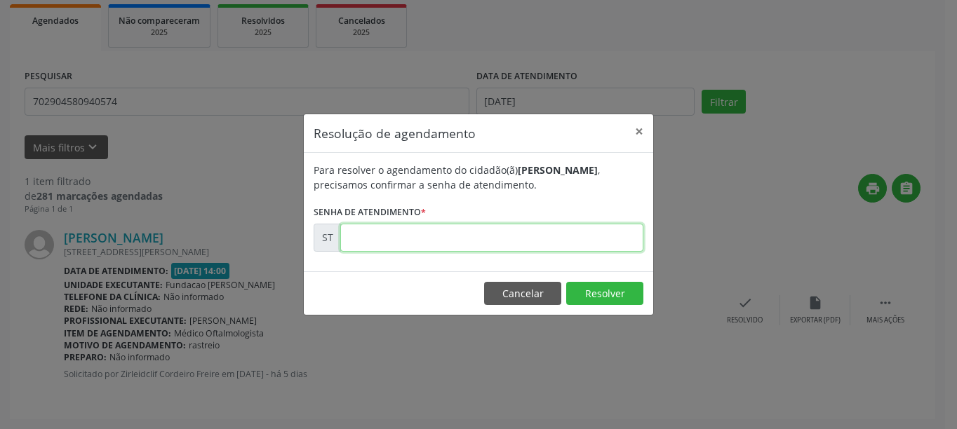
click at [471, 237] on input "text" at bounding box center [491, 238] width 303 height 28
type input "00021445"
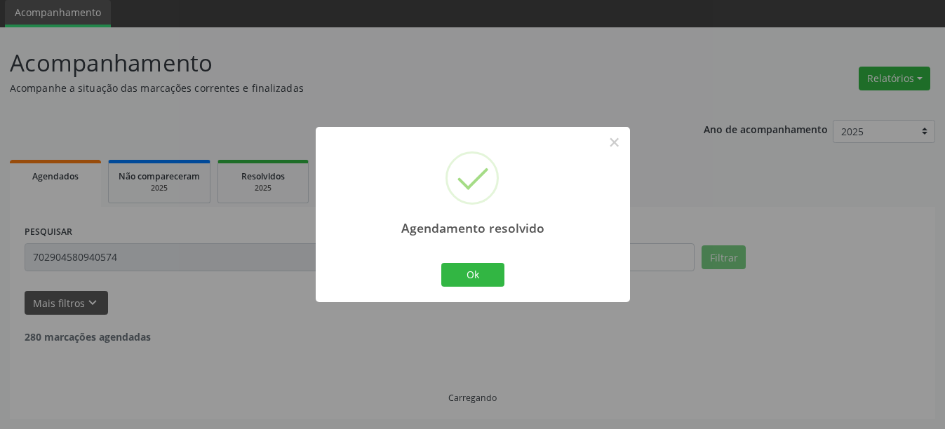
scroll to position [4, 0]
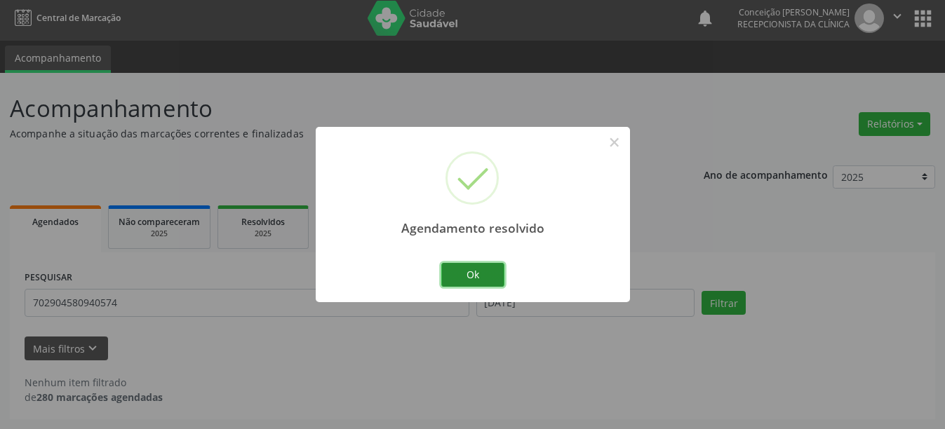
click at [472, 272] on button "Ok" at bounding box center [472, 275] width 63 height 24
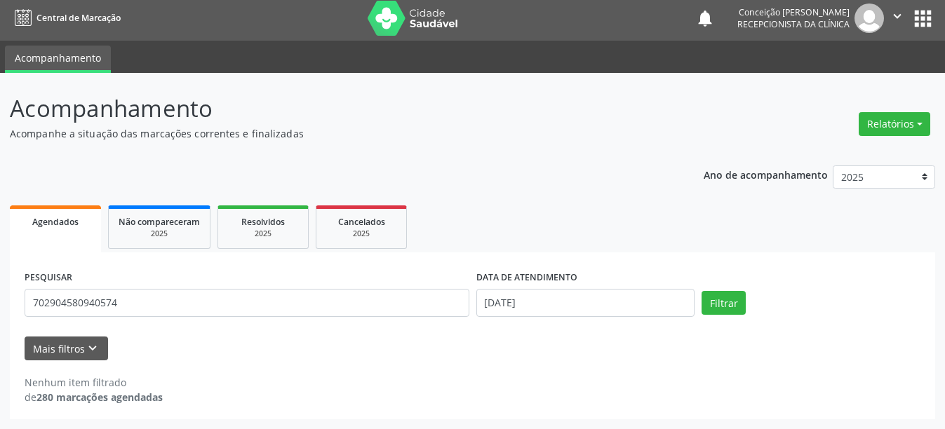
drag, startPoint x: 209, startPoint y: 320, endPoint x: 0, endPoint y: 317, distance: 209.2
click at [0, 317] on div "Acompanhamento Acompanhe a situação das marcações correntes e finalizadas Relat…" at bounding box center [472, 251] width 945 height 357
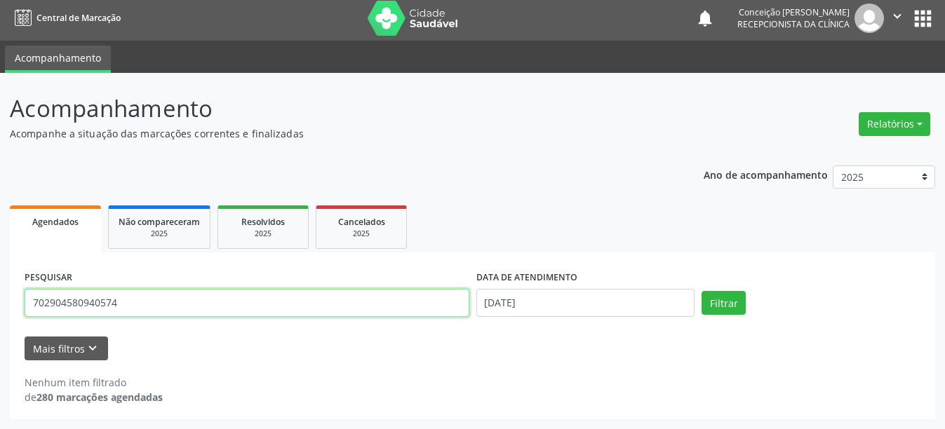
drag, startPoint x: 114, startPoint y: 305, endPoint x: 0, endPoint y: 295, distance: 114.1
click at [0, 295] on div "Acompanhamento Acompanhe a situação das marcações correntes e finalizadas Relat…" at bounding box center [472, 251] width 945 height 357
type input "708205604655846"
click at [702, 291] on button "Filtrar" at bounding box center [724, 303] width 44 height 24
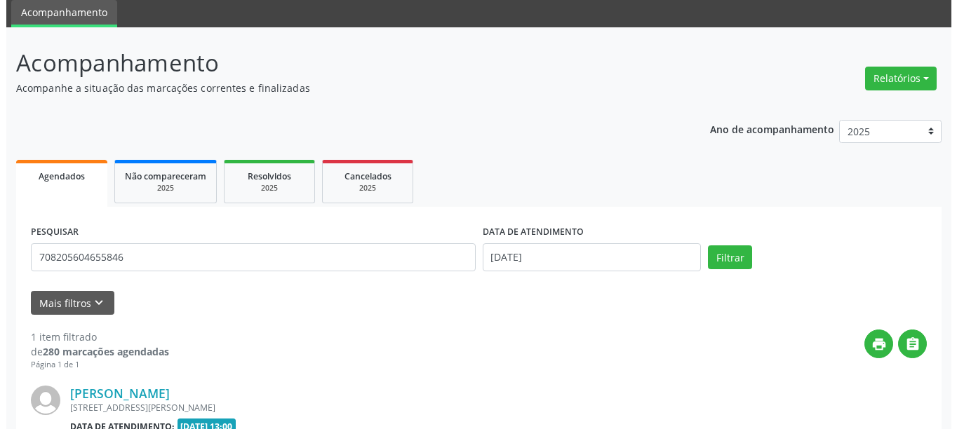
scroll to position [206, 0]
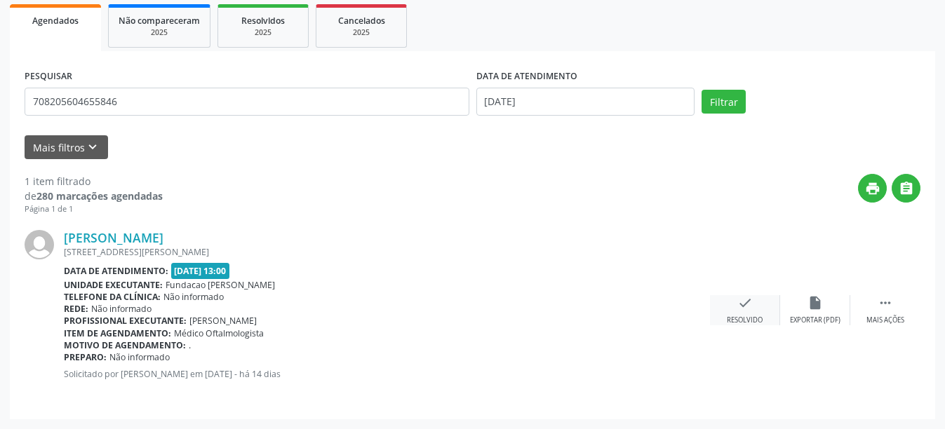
click at [751, 318] on div "Resolvido" at bounding box center [745, 321] width 36 height 10
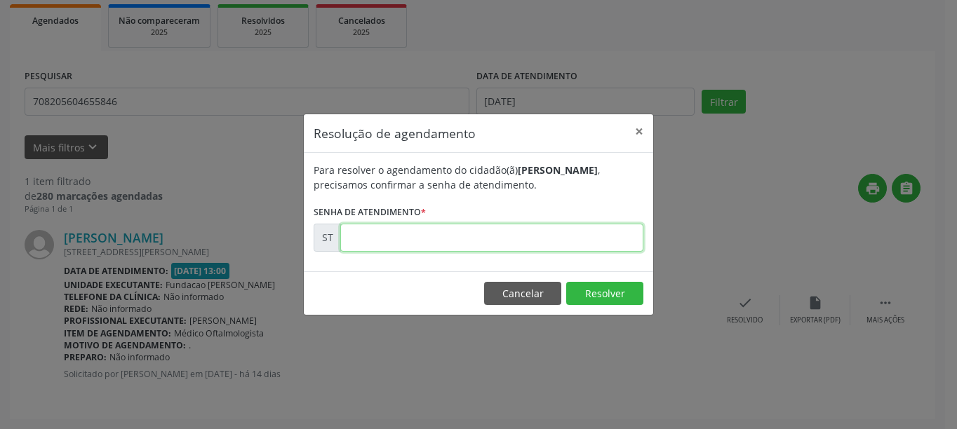
click at [425, 245] on input "text" at bounding box center [491, 238] width 303 height 28
type input "00019265"
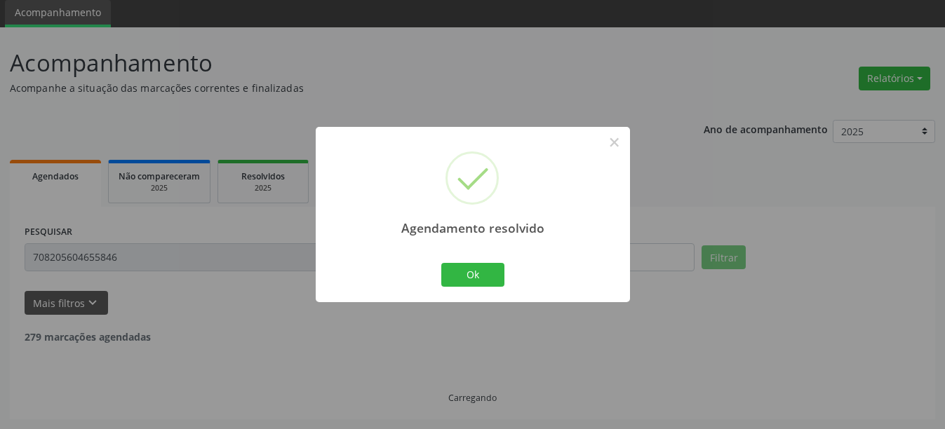
scroll to position [4, 0]
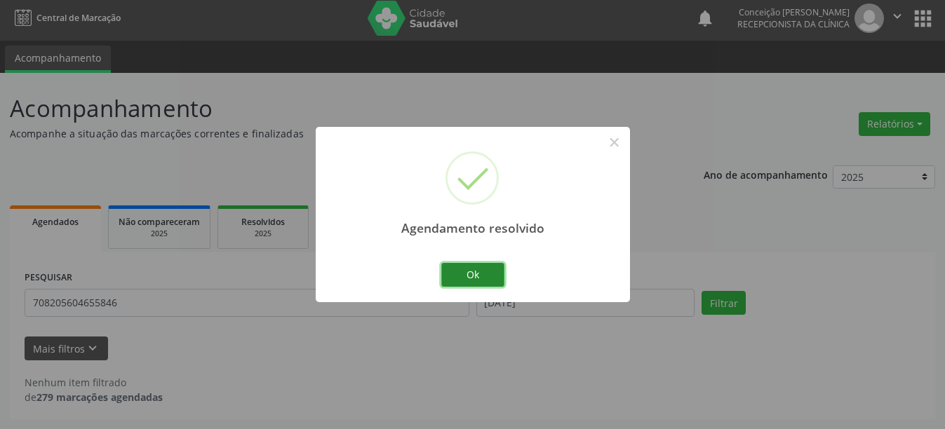
click at [492, 277] on button "Ok" at bounding box center [472, 275] width 63 height 24
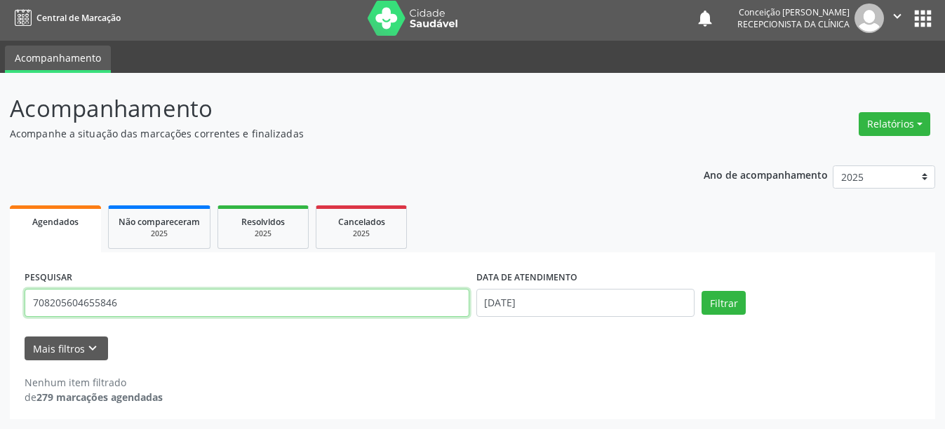
drag, startPoint x: 136, startPoint y: 313, endPoint x: 0, endPoint y: 286, distance: 138.9
click at [0, 286] on div "Acompanhamento Acompanhe a situação das marcações correntes e finalizadas Relat…" at bounding box center [472, 251] width 945 height 357
type input "706001856828445"
click at [702, 291] on button "Filtrar" at bounding box center [724, 303] width 44 height 24
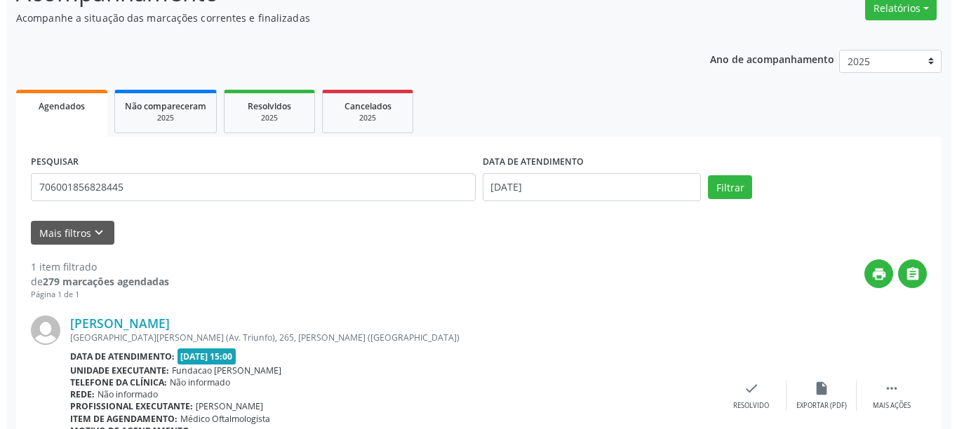
scroll to position [206, 0]
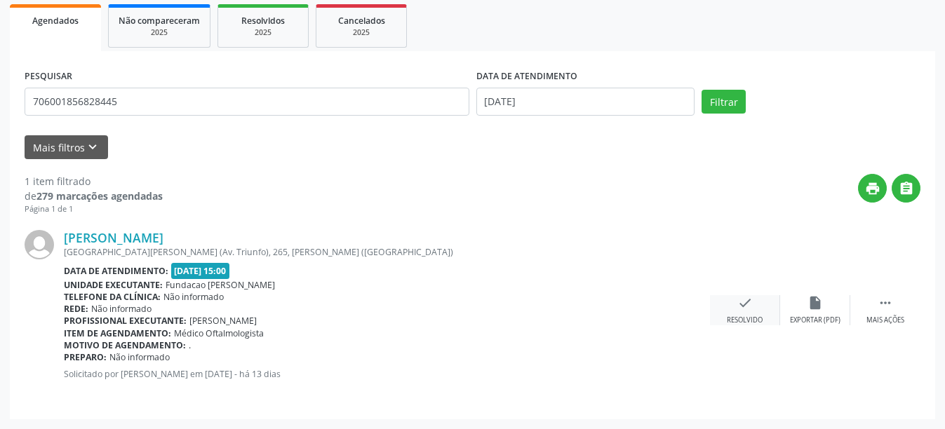
click at [735, 303] on div "check Resolvido" at bounding box center [745, 310] width 70 height 30
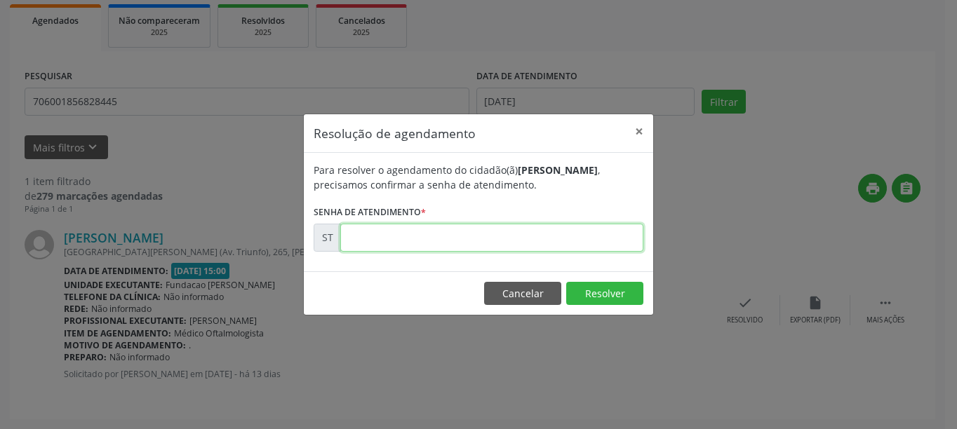
click at [589, 244] on input "text" at bounding box center [491, 238] width 303 height 28
type input "00019755"
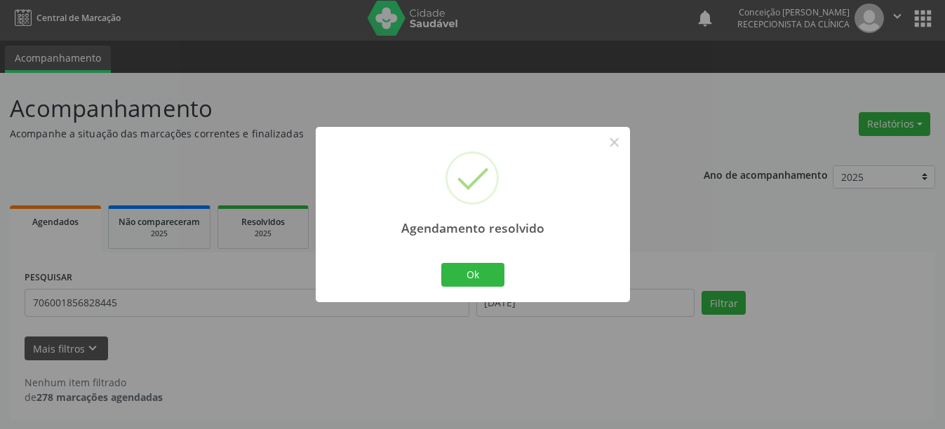
scroll to position [4, 0]
click at [487, 276] on button "Ok" at bounding box center [472, 275] width 63 height 24
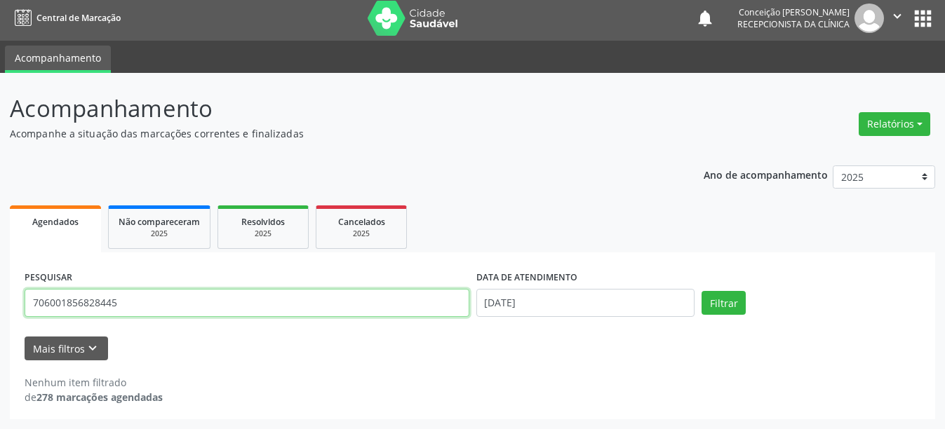
drag, startPoint x: 145, startPoint y: 295, endPoint x: 0, endPoint y: 291, distance: 145.4
click at [0, 291] on div "Acompanhamento Acompanhe a situação das marcações correntes e finalizadas Relat…" at bounding box center [472, 251] width 945 height 357
type input "700002906758803"
click at [702, 291] on button "Filtrar" at bounding box center [724, 303] width 44 height 24
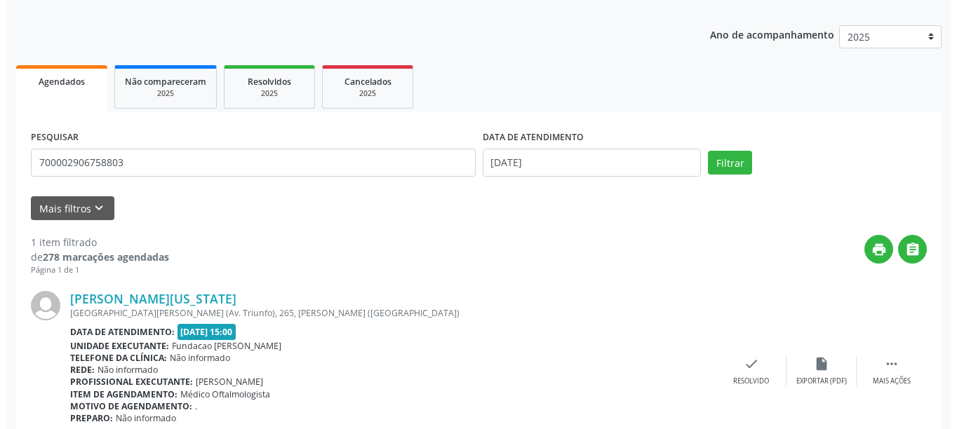
scroll to position [206, 0]
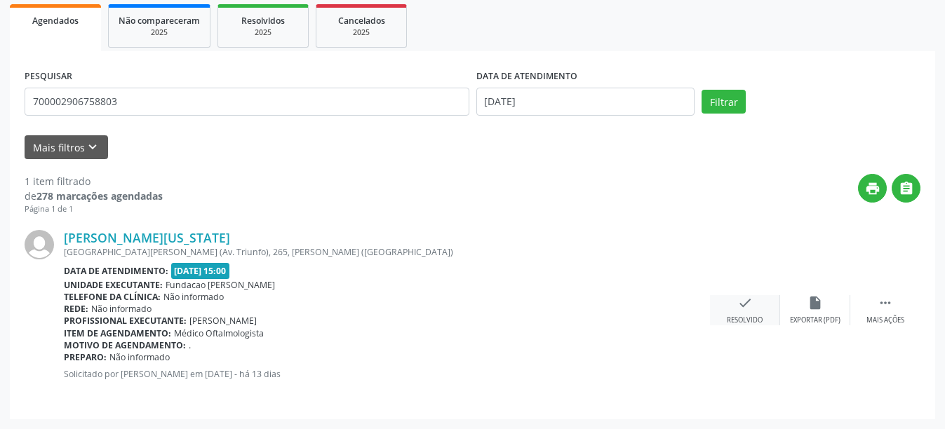
click at [752, 325] on div "Resolvido" at bounding box center [745, 321] width 36 height 10
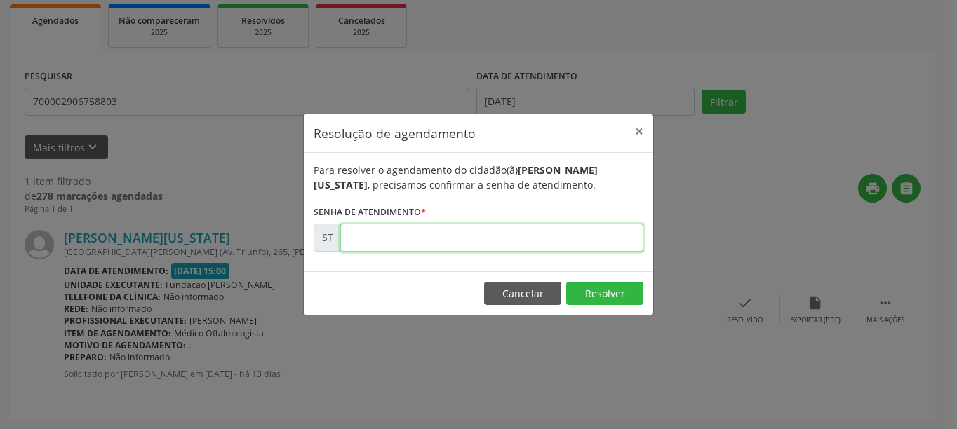
click at [521, 243] on input "text" at bounding box center [491, 238] width 303 height 28
type input "00019750"
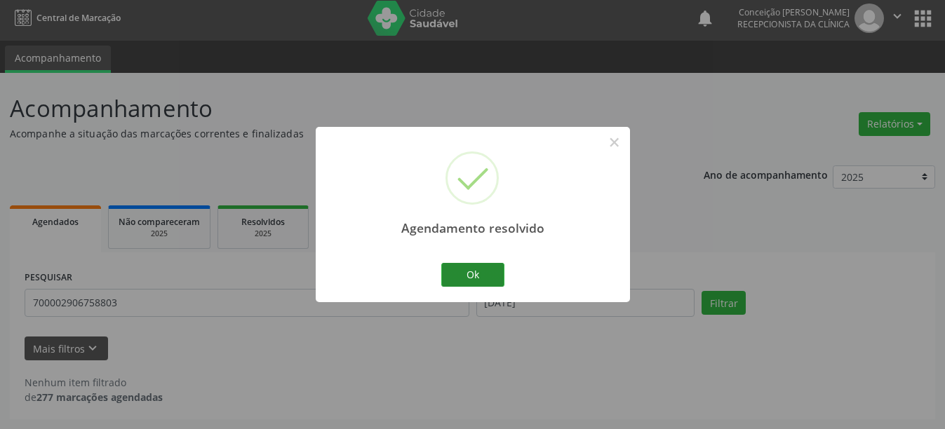
scroll to position [4, 0]
click at [493, 266] on button "Ok" at bounding box center [472, 275] width 63 height 24
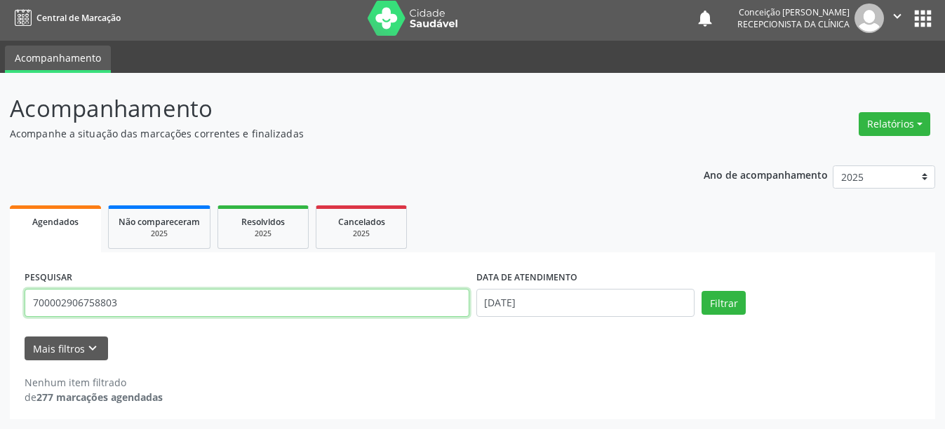
drag, startPoint x: 118, startPoint y: 307, endPoint x: 0, endPoint y: 302, distance: 118.0
click at [0, 302] on div "Acompanhamento Acompanhe a situação das marcações correntes e finalizadas Relat…" at bounding box center [472, 251] width 945 height 357
type input "70250538837"
click at [702, 291] on button "Filtrar" at bounding box center [724, 303] width 44 height 24
drag, startPoint x: 338, startPoint y: 304, endPoint x: 0, endPoint y: 295, distance: 337.7
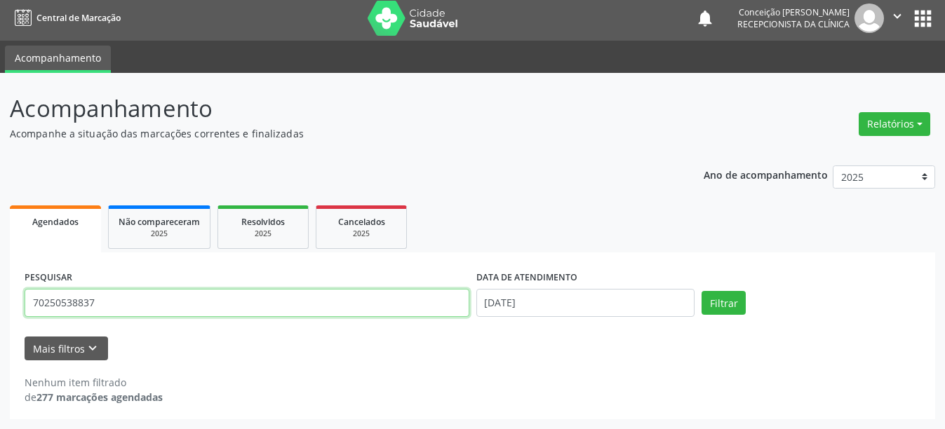
click at [0, 295] on div "Acompanhamento Acompanhe a situação das marcações correntes e finalizadas Relat…" at bounding box center [472, 251] width 945 height 357
type input "702505356358837"
click at [702, 291] on button "Filtrar" at bounding box center [724, 303] width 44 height 24
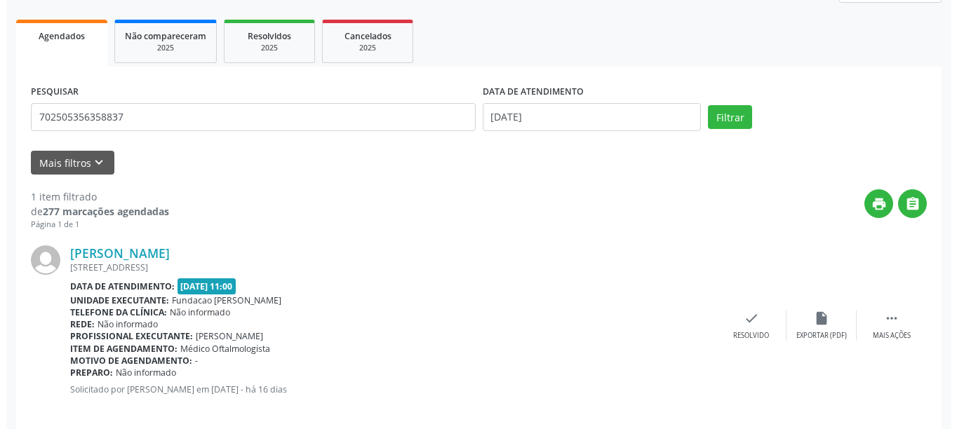
scroll to position [206, 0]
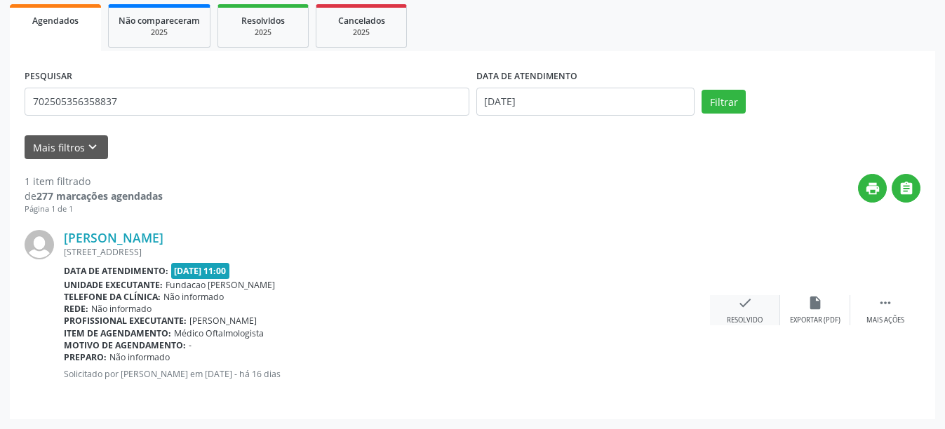
click at [759, 321] on div "Resolvido" at bounding box center [745, 321] width 36 height 10
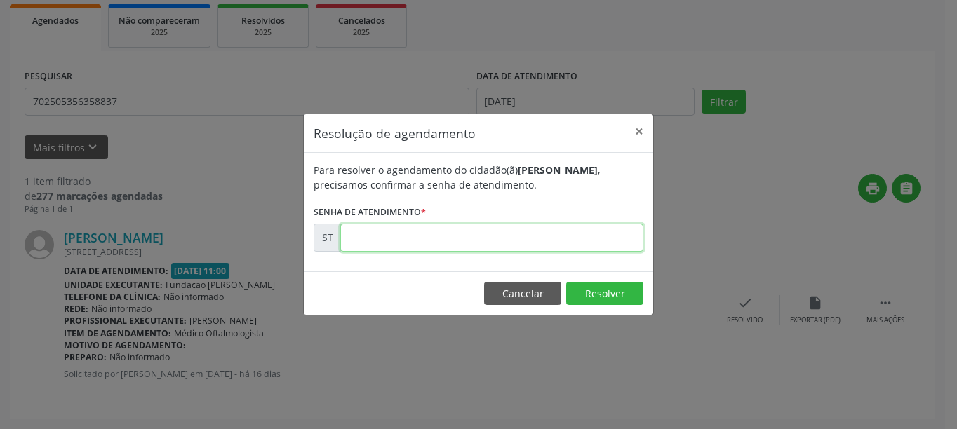
click at [472, 249] on input "text" at bounding box center [491, 238] width 303 height 28
type input "00018130"
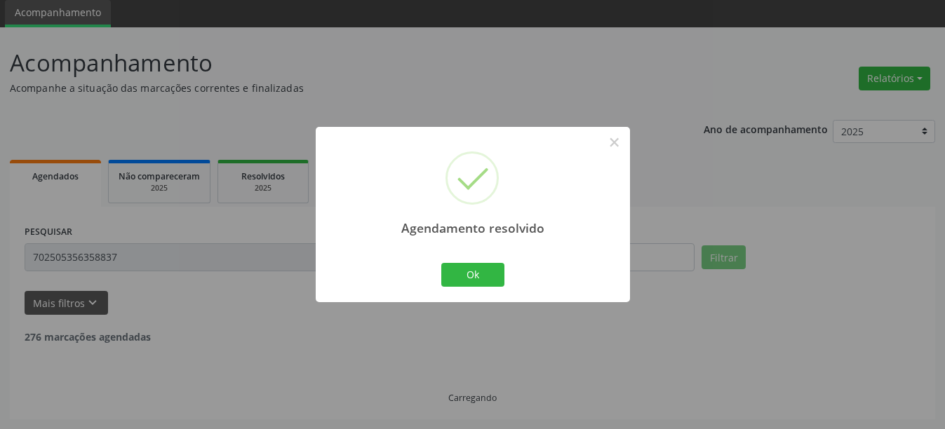
scroll to position [4, 0]
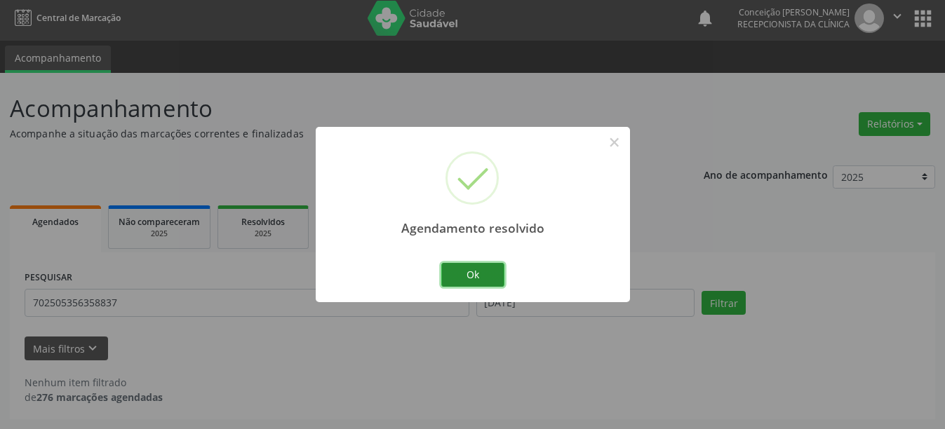
click at [472, 266] on button "Ok" at bounding box center [472, 275] width 63 height 24
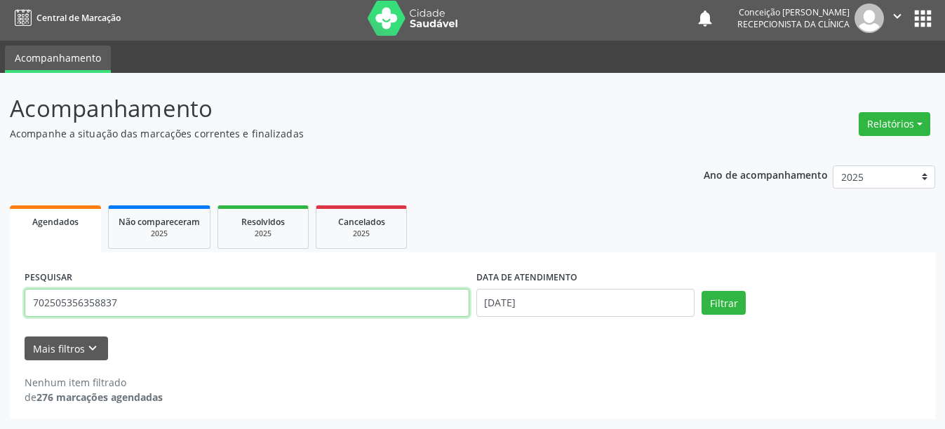
drag, startPoint x: 162, startPoint y: 309, endPoint x: 4, endPoint y: 268, distance: 163.2
click at [0, 268] on div "Acompanhamento Acompanhe a situação das marcações correntes e finalizadas Relat…" at bounding box center [472, 251] width 945 height 357
type input "706500395421895"
click at [702, 291] on button "Filtrar" at bounding box center [724, 303] width 44 height 24
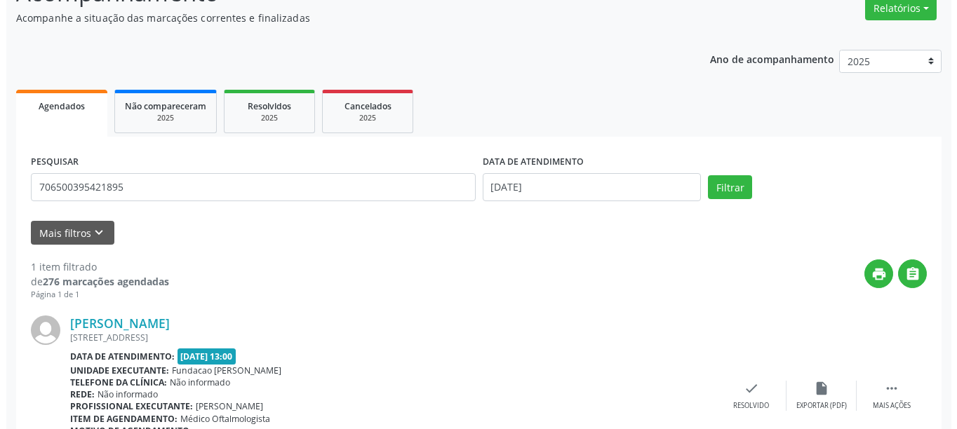
scroll to position [190, 0]
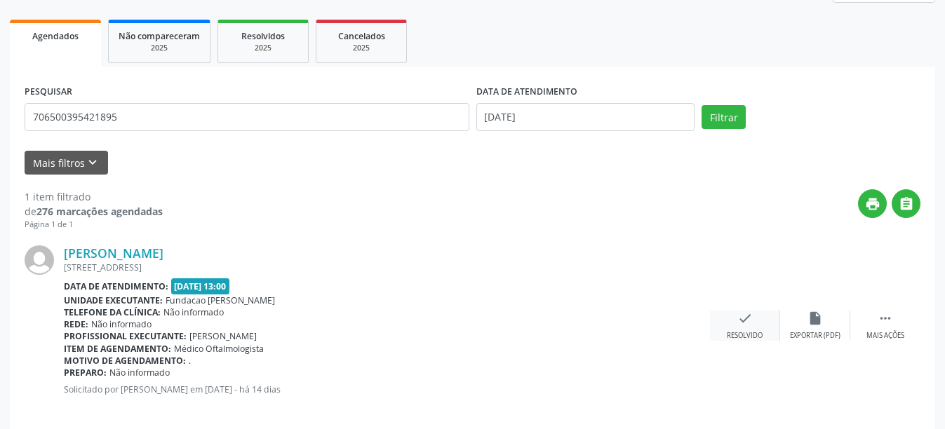
click at [752, 335] on div "Resolvido" at bounding box center [745, 336] width 36 height 10
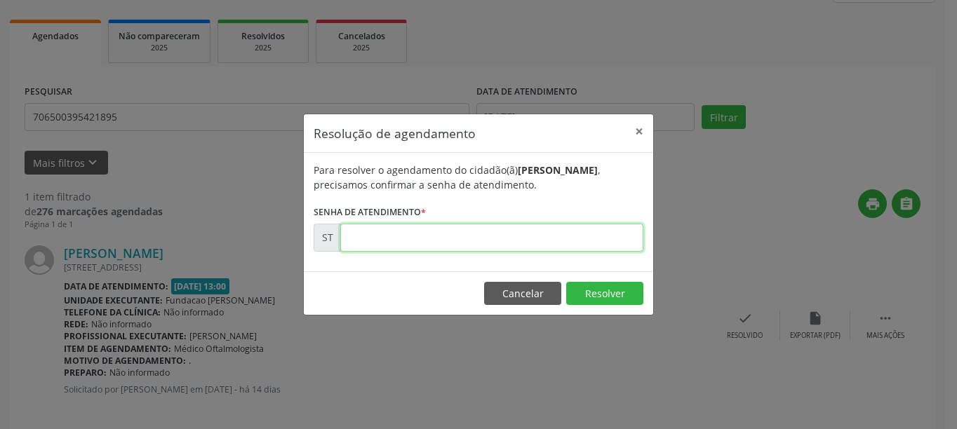
click at [420, 236] on input "text" at bounding box center [491, 238] width 303 height 28
type input "00019346"
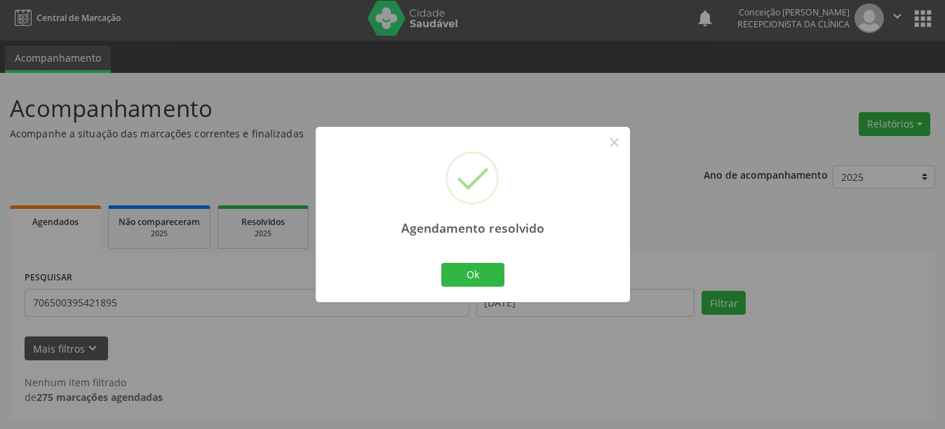
scroll to position [4, 0]
click at [495, 273] on button "Ok" at bounding box center [472, 275] width 63 height 24
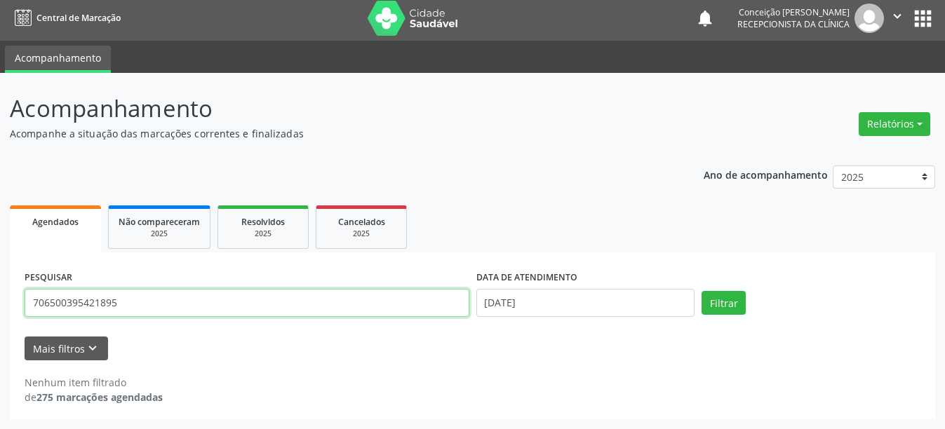
drag, startPoint x: 210, startPoint y: 306, endPoint x: 0, endPoint y: 304, distance: 209.8
click at [0, 304] on div "Acompanhamento Acompanhe a situação das marcações correntes e finalizadas Relat…" at bounding box center [472, 251] width 945 height 357
type input "703402284306816"
click at [702, 291] on button "Filtrar" at bounding box center [724, 303] width 44 height 24
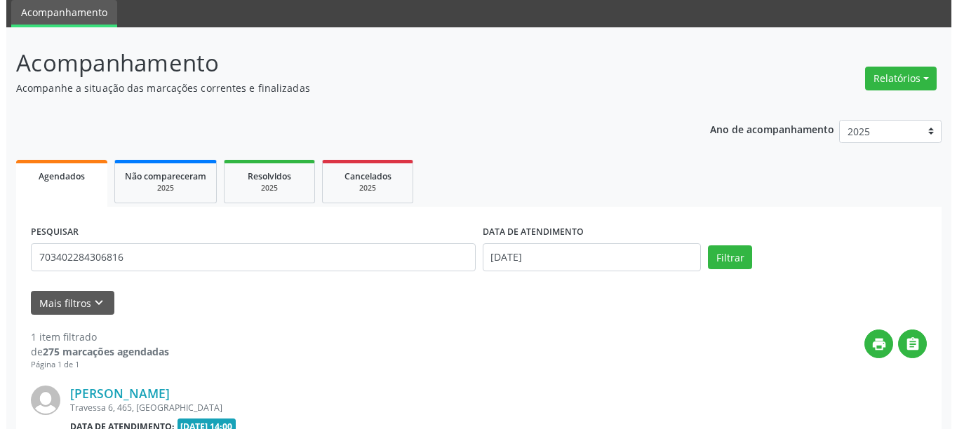
scroll to position [190, 0]
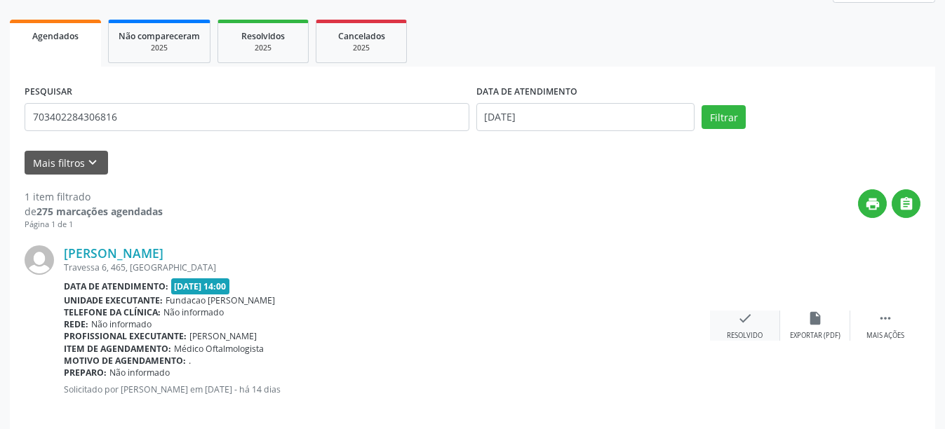
click at [739, 328] on div "check Resolvido" at bounding box center [745, 326] width 70 height 30
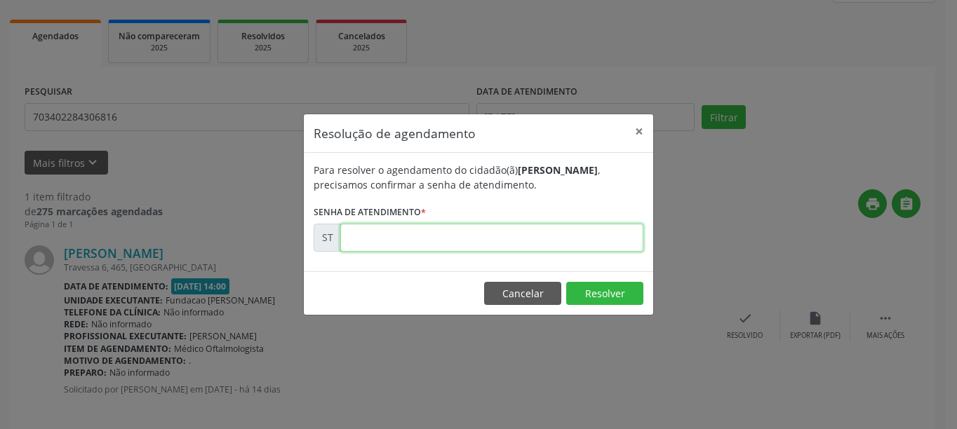
click at [460, 248] on input "text" at bounding box center [491, 238] width 303 height 28
type input "00019357"
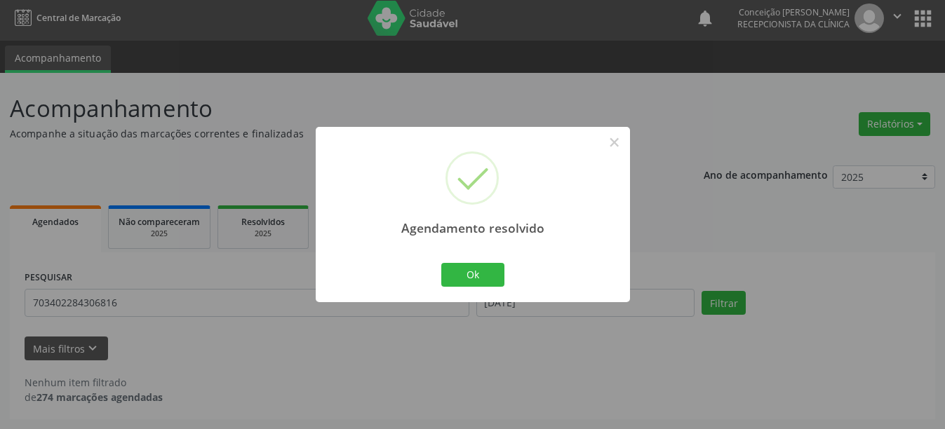
scroll to position [4, 0]
click at [507, 277] on div "Agendamento resolvido × Ok Cancel" at bounding box center [473, 214] width 314 height 175
click at [502, 277] on button "Ok" at bounding box center [472, 275] width 63 height 24
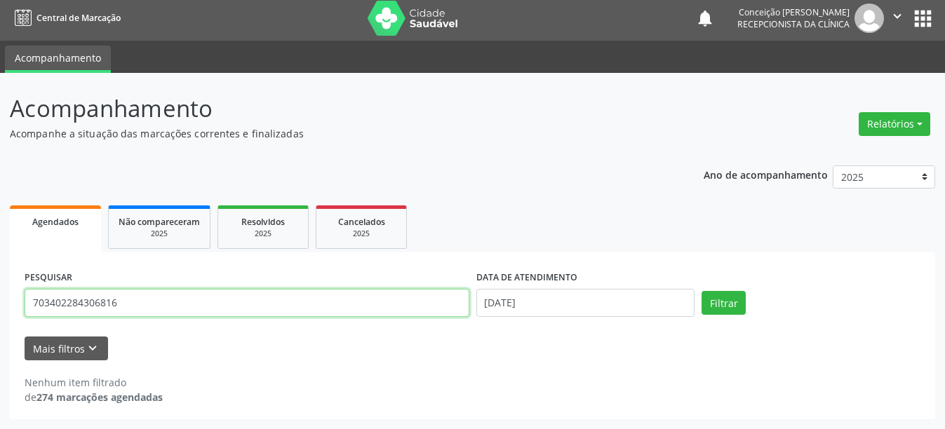
drag, startPoint x: 154, startPoint y: 300, endPoint x: 0, endPoint y: 298, distance: 154.4
click at [0, 298] on div "Acompanhamento Acompanhe a situação das marcações correntes e finalizadas Relat…" at bounding box center [472, 251] width 945 height 357
type input "708904781391615"
click at [702, 291] on button "Filtrar" at bounding box center [724, 303] width 44 height 24
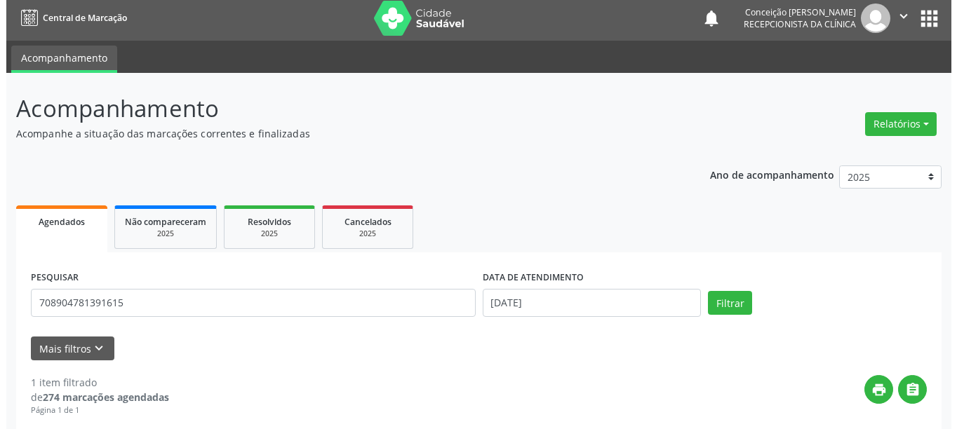
scroll to position [206, 0]
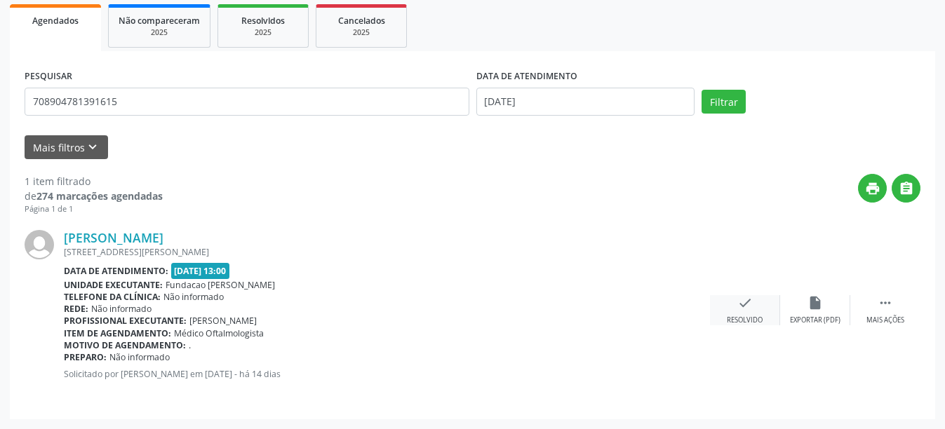
click at [740, 307] on icon "check" at bounding box center [745, 302] width 15 height 15
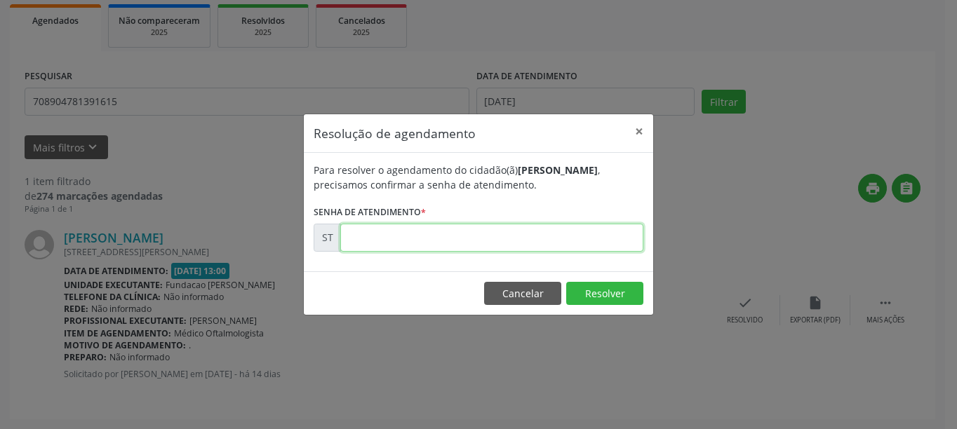
click at [437, 227] on input "text" at bounding box center [491, 238] width 303 height 28
type input "00019347"
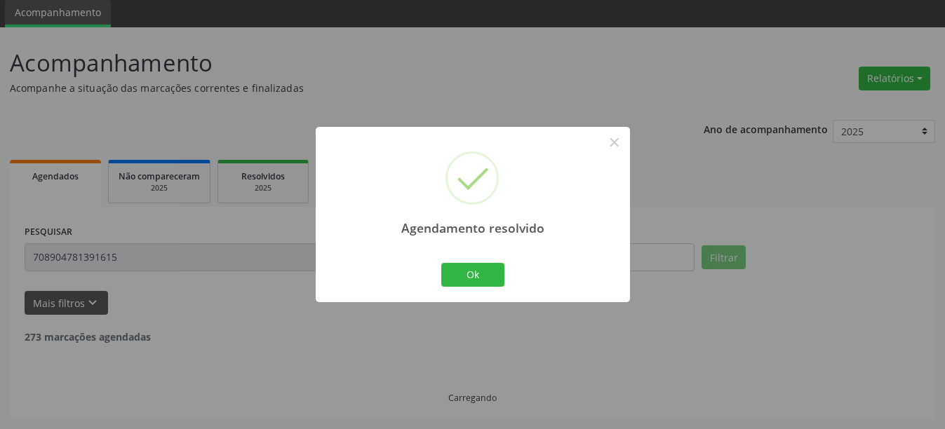
scroll to position [4, 0]
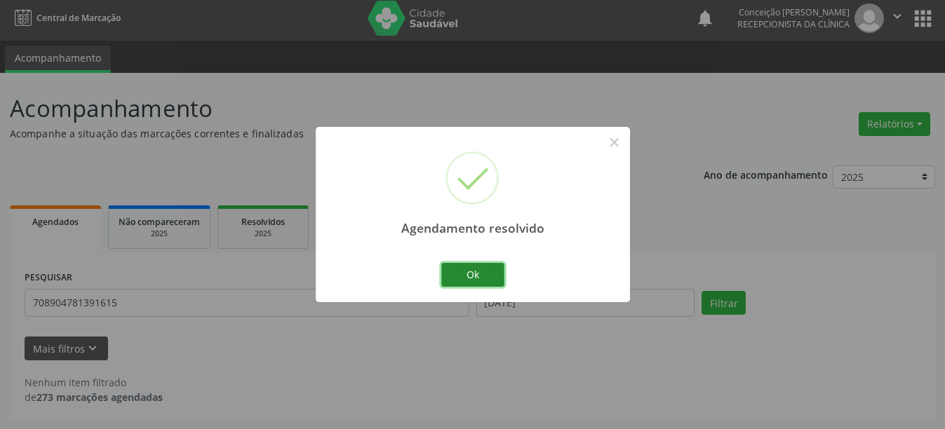
click at [467, 283] on button "Ok" at bounding box center [472, 275] width 63 height 24
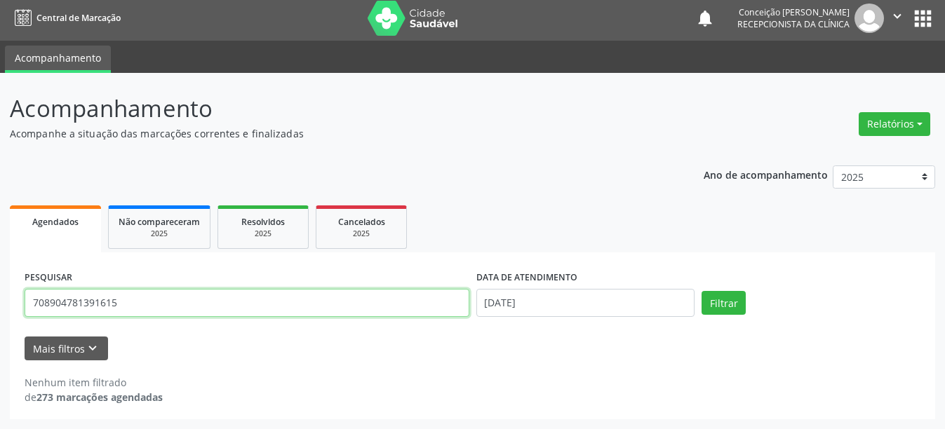
drag, startPoint x: 149, startPoint y: 311, endPoint x: 0, endPoint y: 305, distance: 149.6
click at [0, 305] on div "Acompanhamento Acompanhe a situação das marcações correntes e finalizadas Relat…" at bounding box center [472, 251] width 945 height 357
type input "706004341203944"
click at [702, 291] on button "Filtrar" at bounding box center [724, 303] width 44 height 24
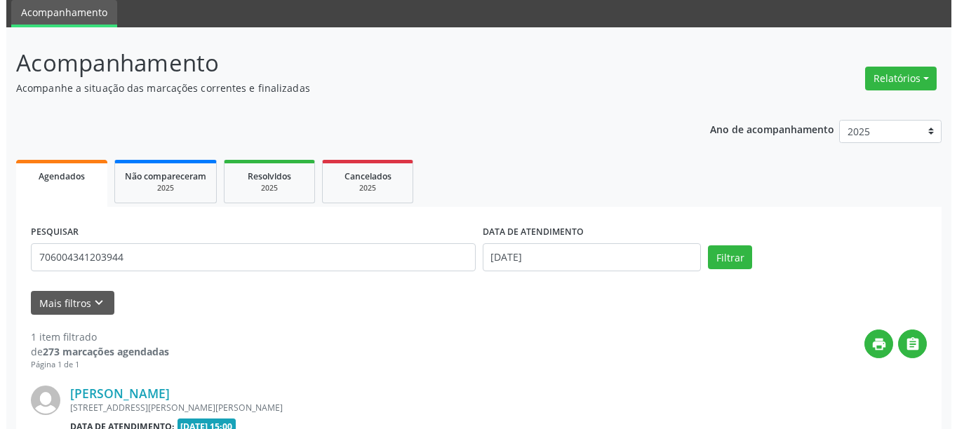
scroll to position [206, 0]
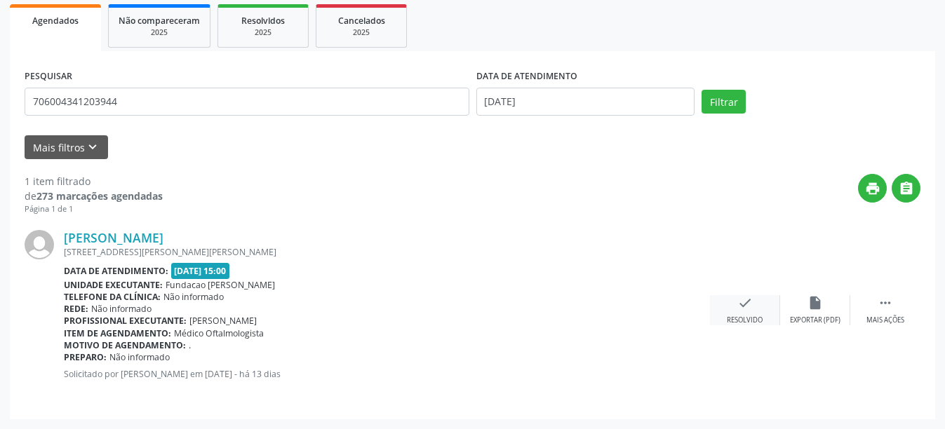
click at [740, 310] on icon "check" at bounding box center [745, 302] width 15 height 15
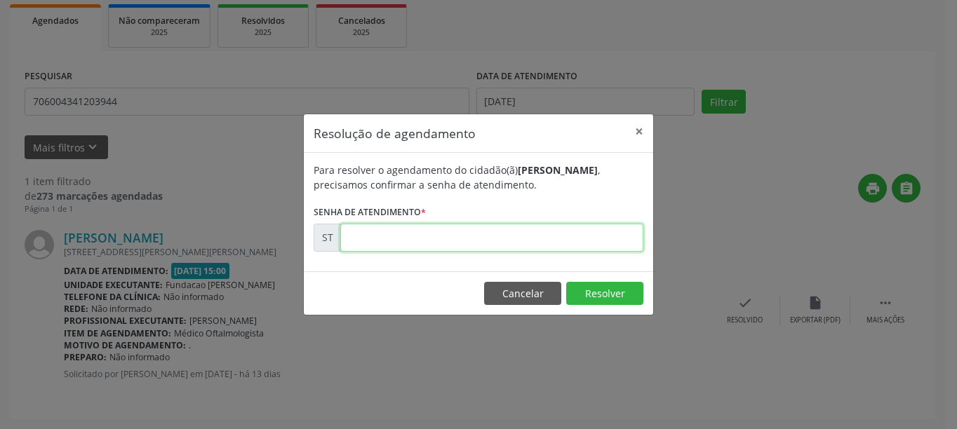
click at [493, 248] on input "text" at bounding box center [491, 238] width 303 height 28
type input "00019780"
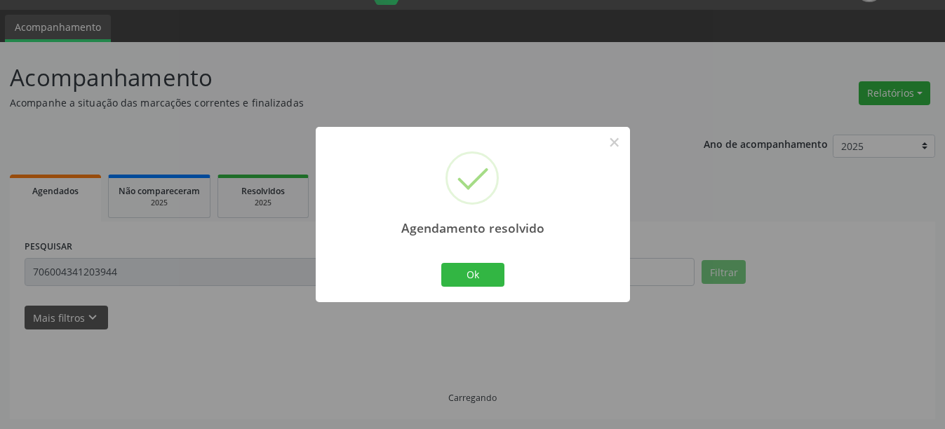
scroll to position [4, 0]
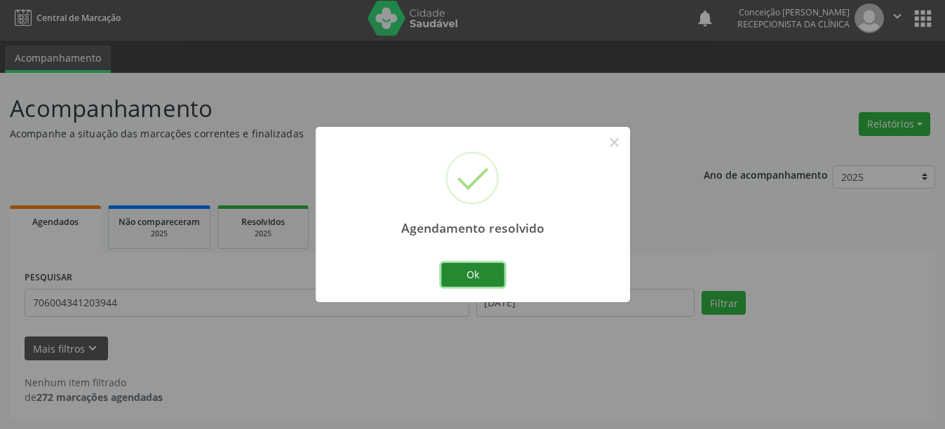
click at [481, 272] on button "Ok" at bounding box center [472, 275] width 63 height 24
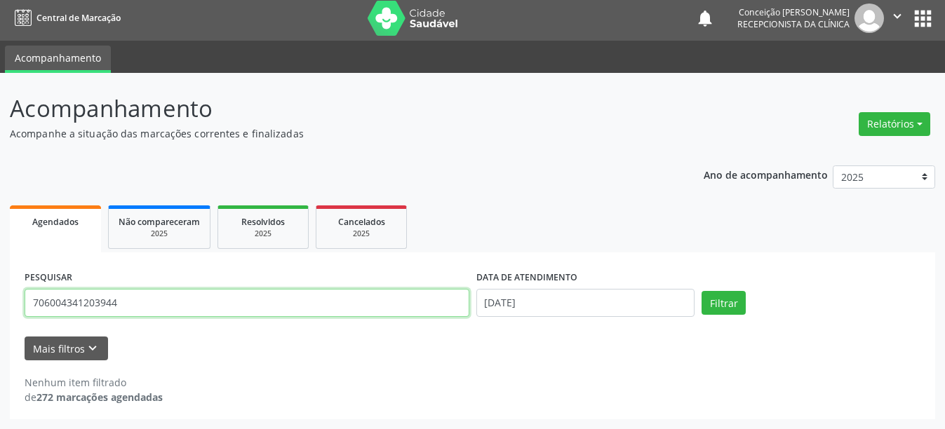
drag, startPoint x: 196, startPoint y: 307, endPoint x: 0, endPoint y: 278, distance: 197.9
click at [0, 278] on div "Acompanhamento Acompanhe a situação das marcações correntes e finalizadas Relat…" at bounding box center [472, 251] width 945 height 357
type input "704008302294966"
click at [702, 291] on button "Filtrar" at bounding box center [724, 303] width 44 height 24
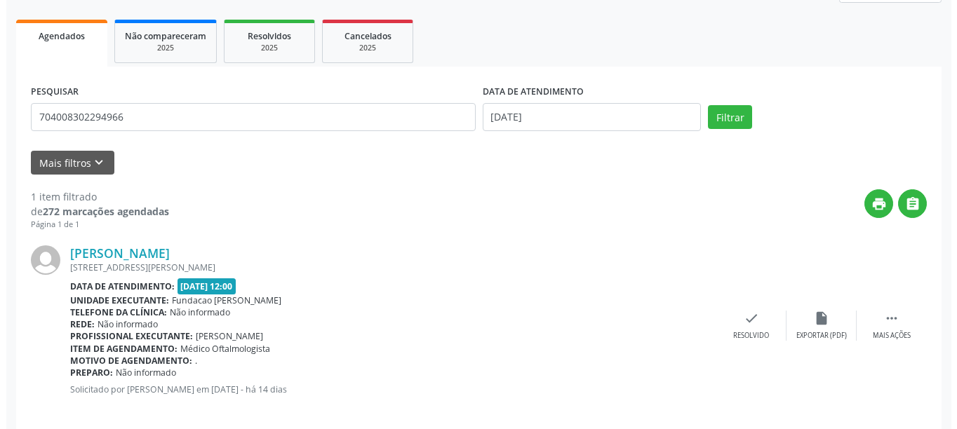
scroll to position [206, 0]
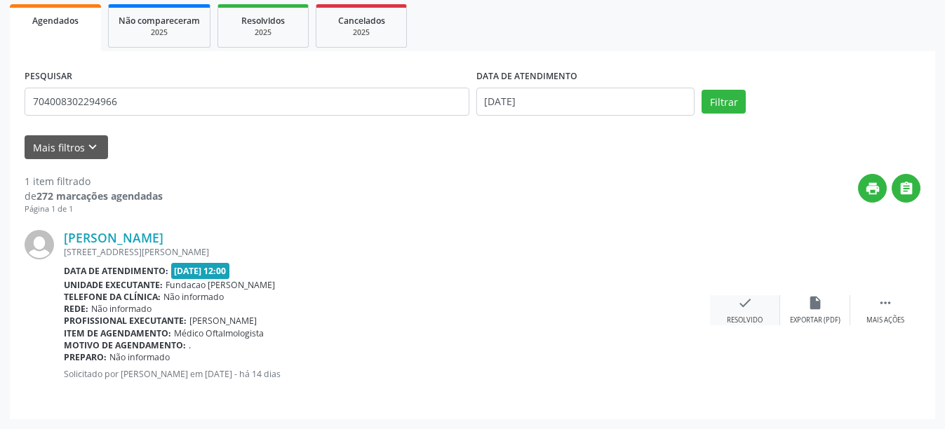
click at [748, 305] on icon "check" at bounding box center [745, 302] width 15 height 15
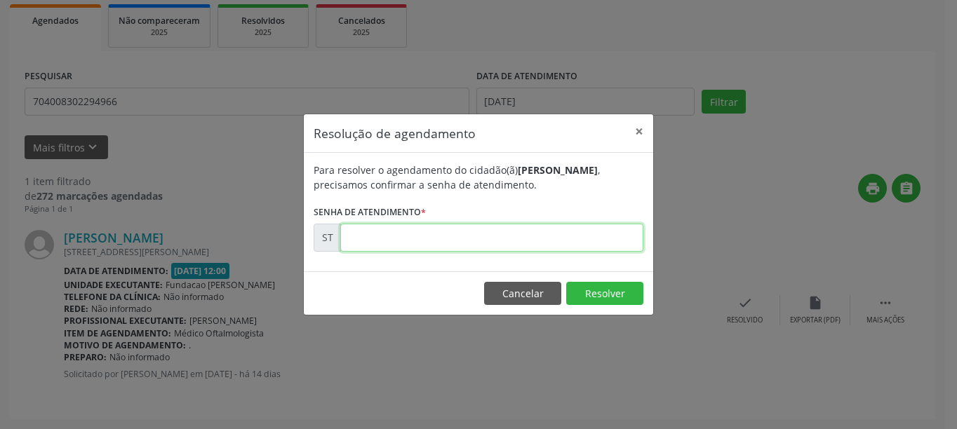
click at [394, 244] on input "text" at bounding box center [491, 238] width 303 height 28
type input "00019012"
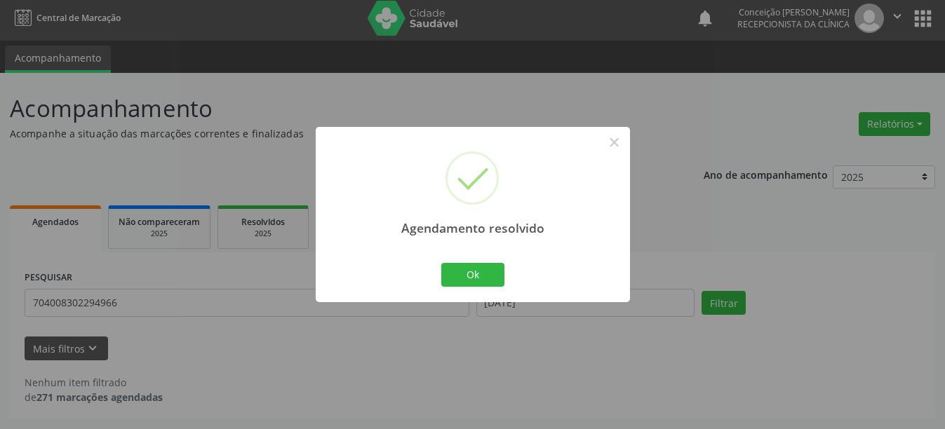
scroll to position [4, 0]
click at [485, 277] on button "Ok" at bounding box center [472, 275] width 63 height 24
